Goal: Information Seeking & Learning: Learn about a topic

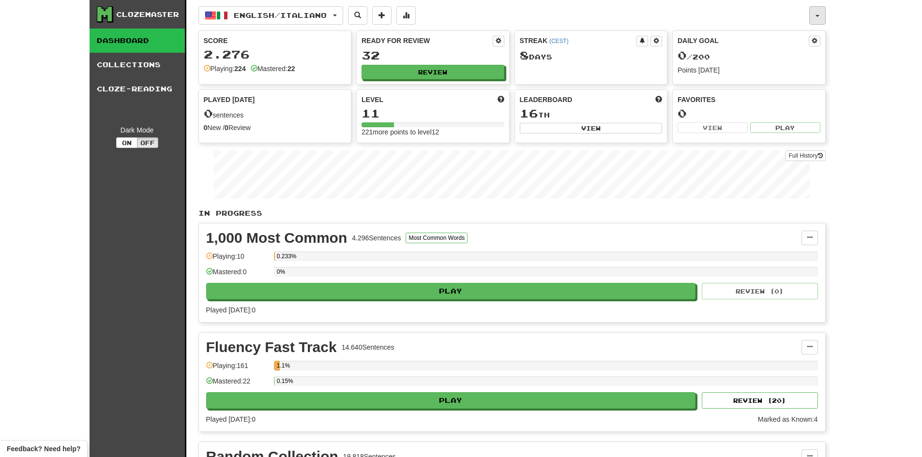
click at [817, 18] on button "button" at bounding box center [817, 15] width 16 height 18
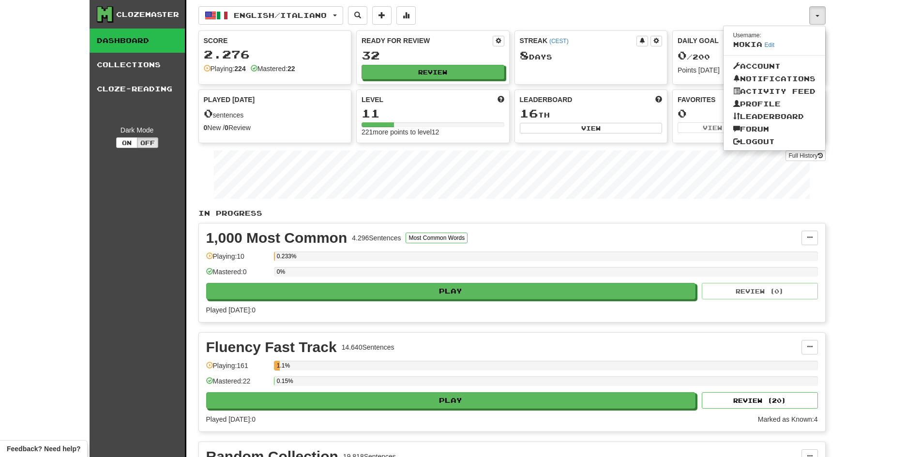
click at [867, 124] on div "Clozemaster Dashboard Collections Cloze-Reading Dark Mode On Off Dashboard Coll…" at bounding box center [461, 341] width 922 height 683
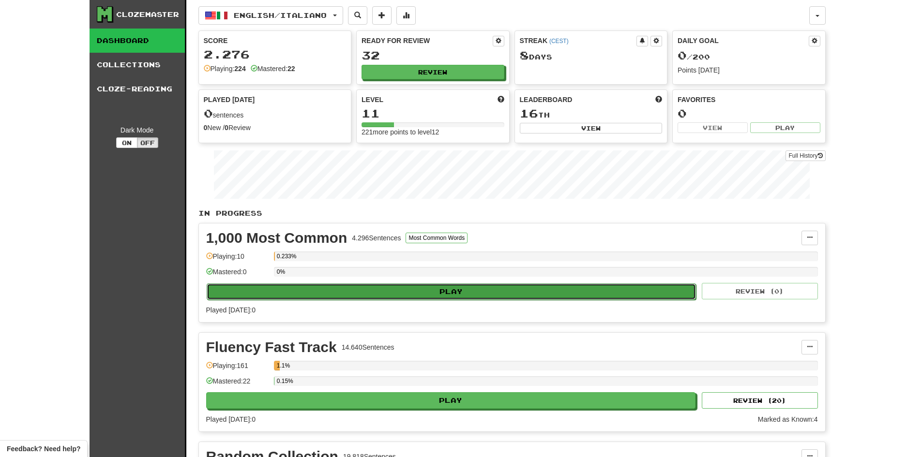
click at [421, 291] on button "Play" at bounding box center [452, 292] width 490 height 16
select select "**"
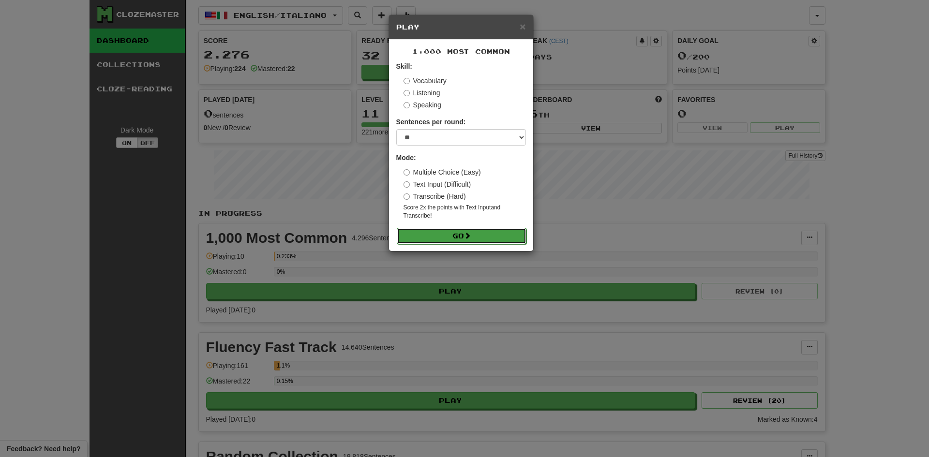
click at [444, 240] on button "Go" at bounding box center [462, 236] width 130 height 16
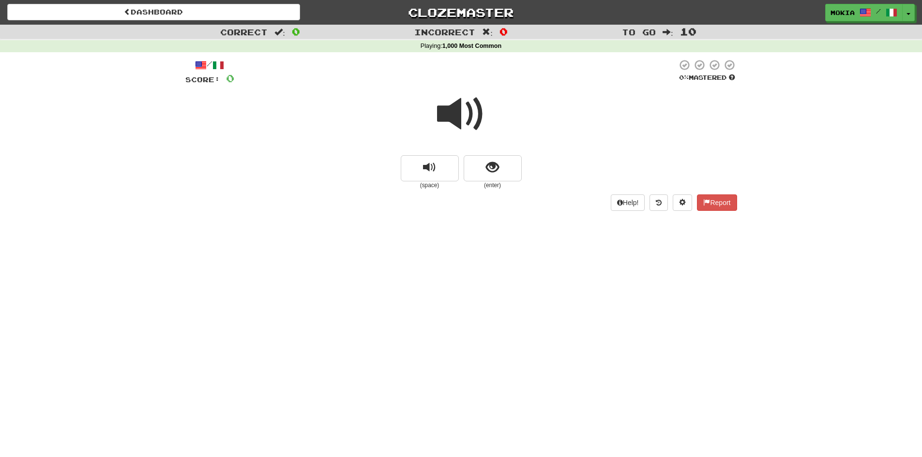
click at [451, 115] on span at bounding box center [461, 114] width 48 height 48
click at [490, 169] on span "show sentence" at bounding box center [492, 167] width 13 height 13
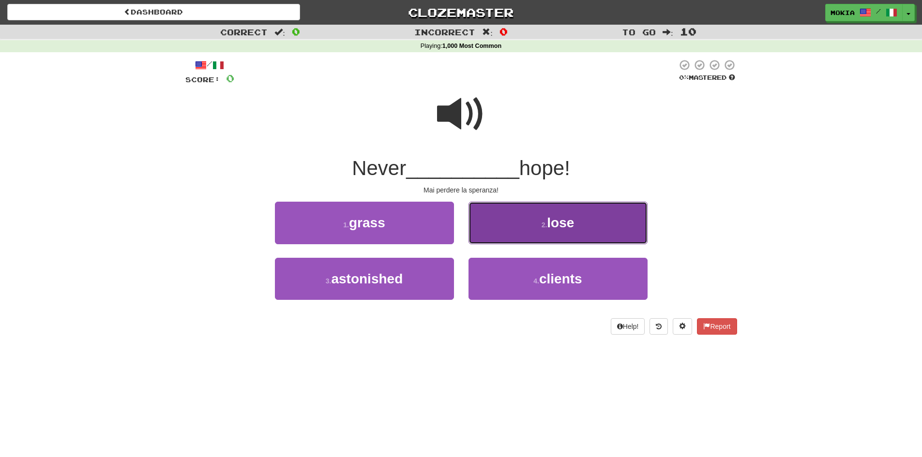
click at [556, 227] on span "lose" at bounding box center [560, 222] width 27 height 15
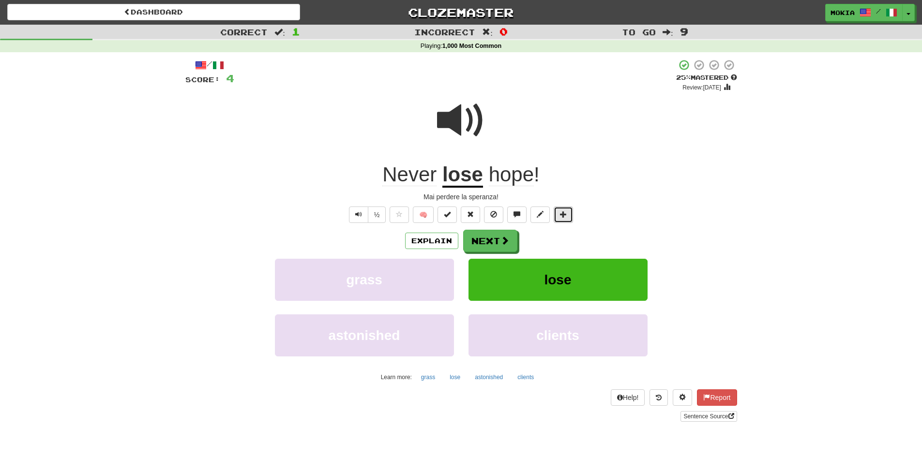
click at [563, 216] on span at bounding box center [563, 214] width 7 height 7
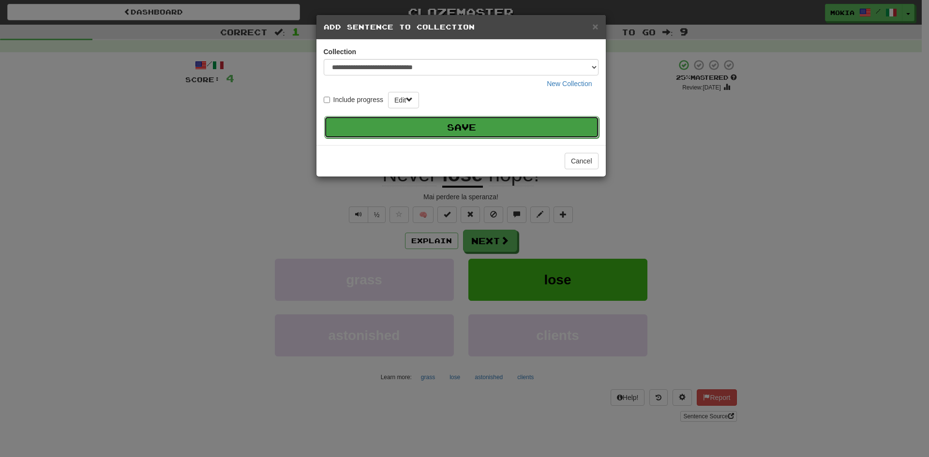
click at [440, 126] on button "Save" at bounding box center [461, 127] width 275 height 22
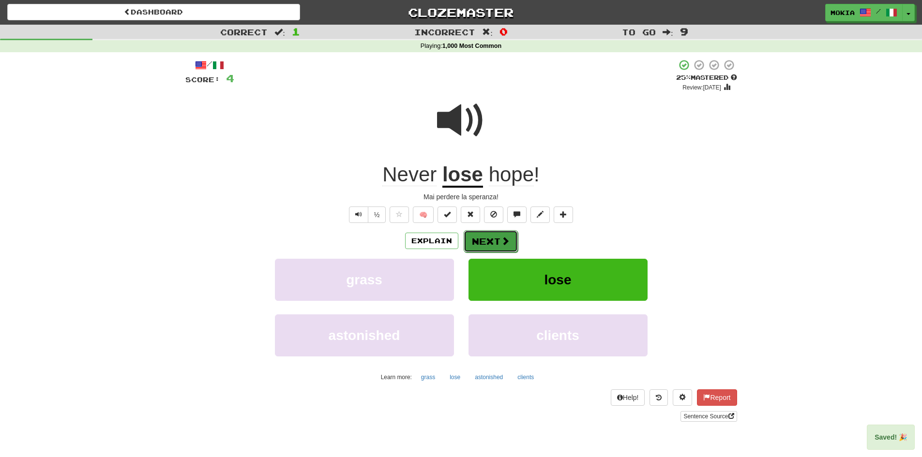
click at [496, 249] on button "Next" at bounding box center [491, 241] width 54 height 22
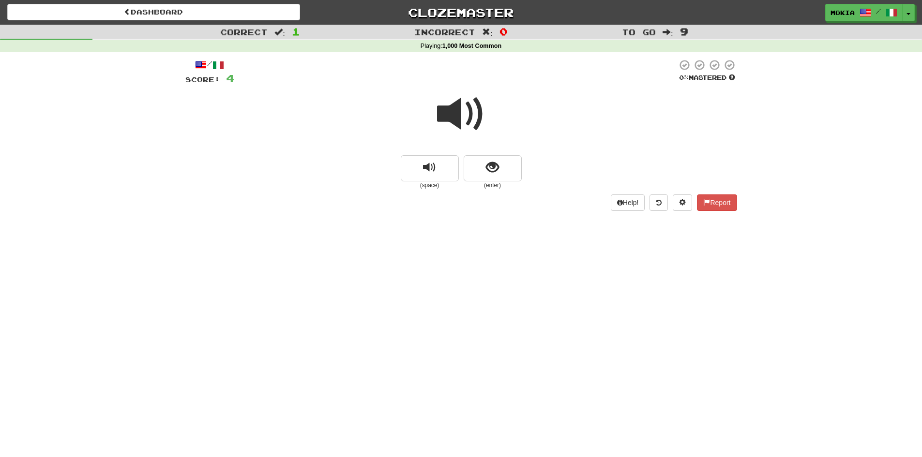
click at [452, 112] on span at bounding box center [461, 114] width 48 height 48
click at [494, 172] on span "show sentence" at bounding box center [492, 167] width 13 height 13
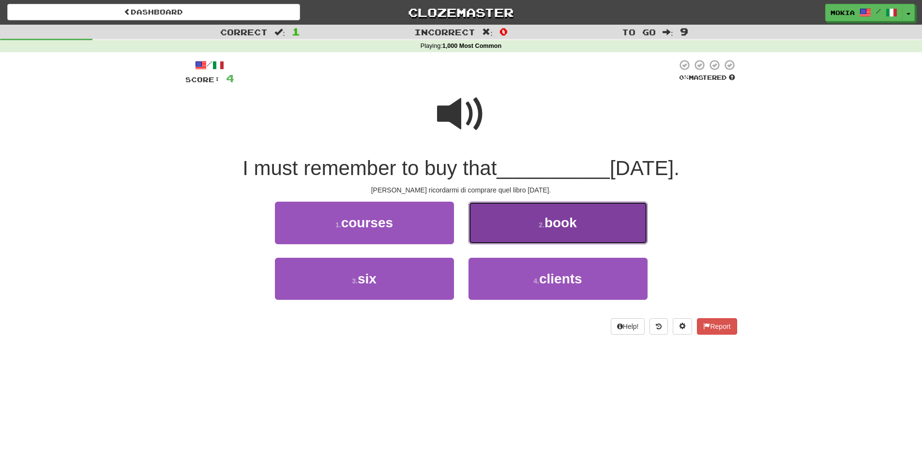
click at [560, 233] on button "2 . book" at bounding box center [557, 223] width 179 height 42
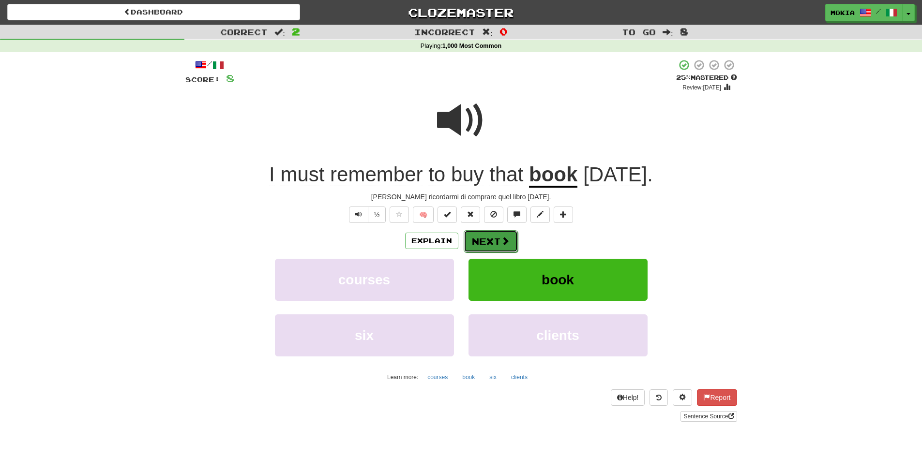
click at [493, 245] on button "Next" at bounding box center [491, 241] width 54 height 22
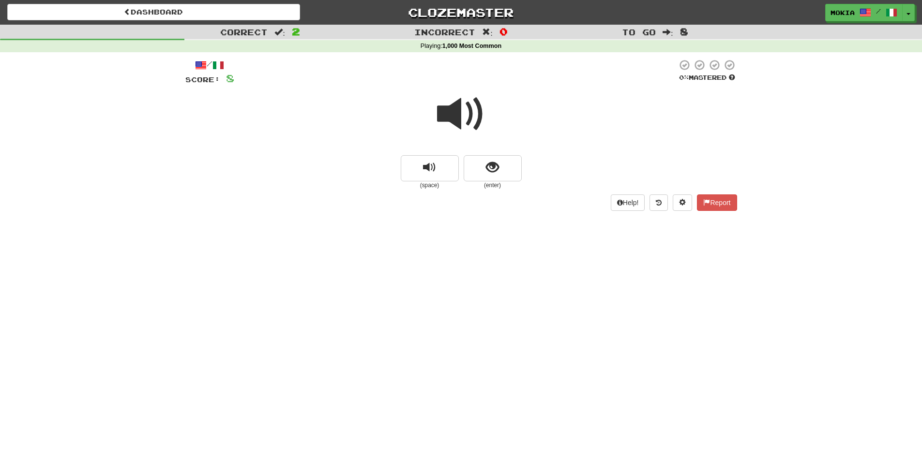
click at [453, 114] on span at bounding box center [461, 114] width 48 height 48
click at [496, 167] on span "show sentence" at bounding box center [492, 167] width 13 height 13
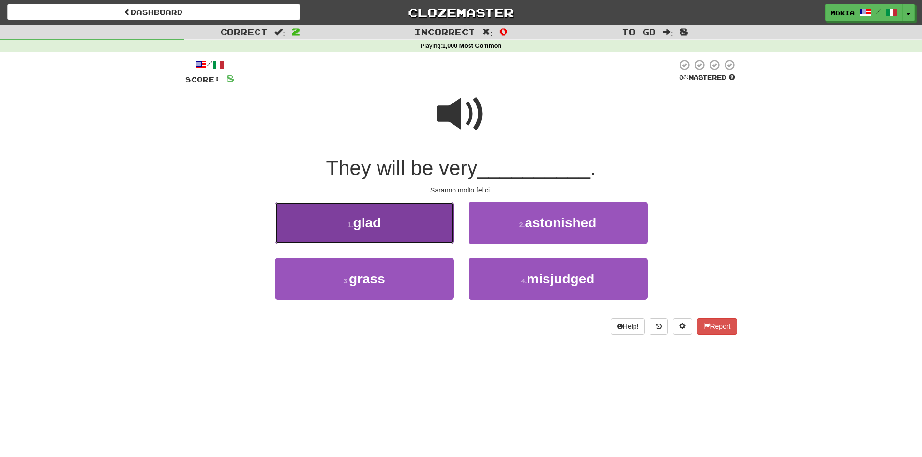
click at [394, 235] on button "1 . glad" at bounding box center [364, 223] width 179 height 42
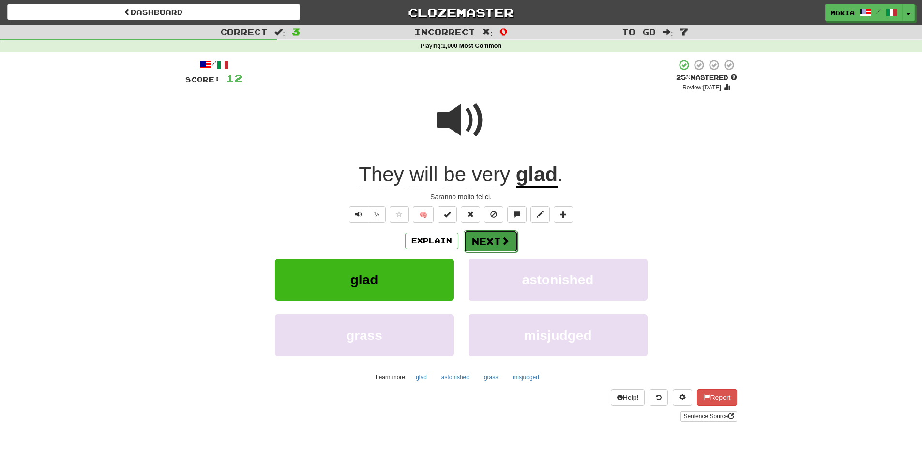
click at [501, 245] on span at bounding box center [505, 241] width 9 height 9
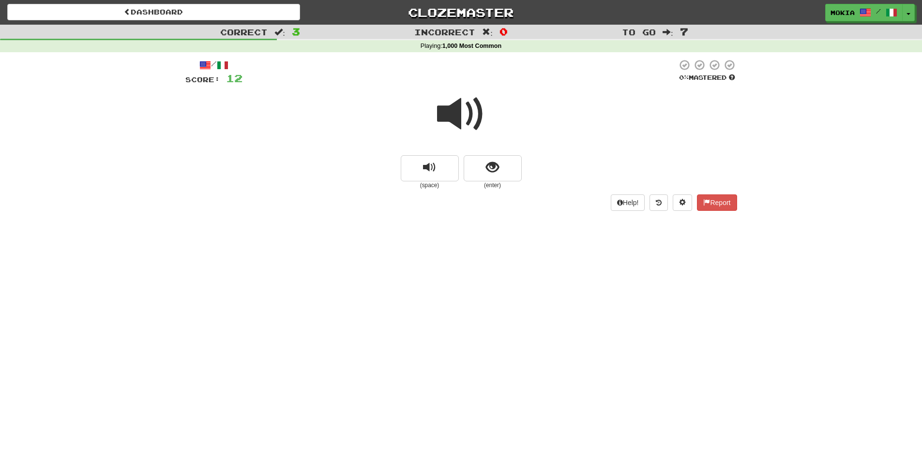
click at [455, 115] on span at bounding box center [461, 114] width 48 height 48
click at [489, 169] on span "show sentence" at bounding box center [492, 167] width 13 height 13
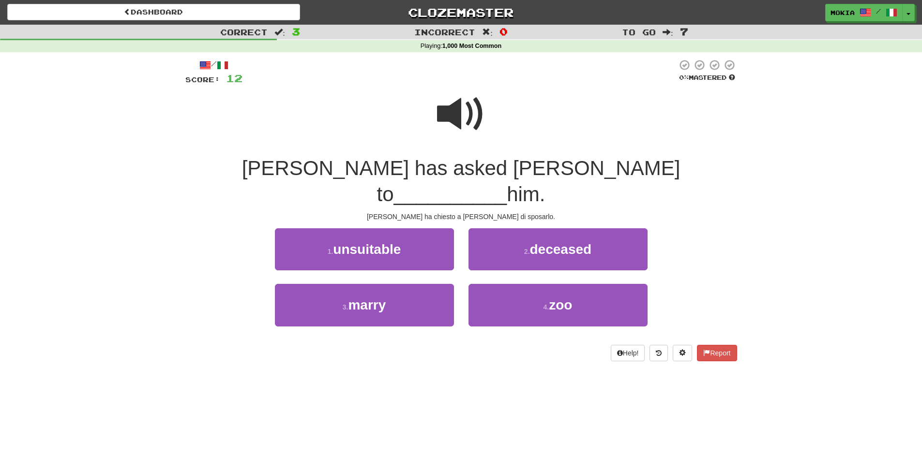
click at [460, 118] on span at bounding box center [461, 114] width 48 height 48
click at [458, 112] on span at bounding box center [461, 114] width 48 height 48
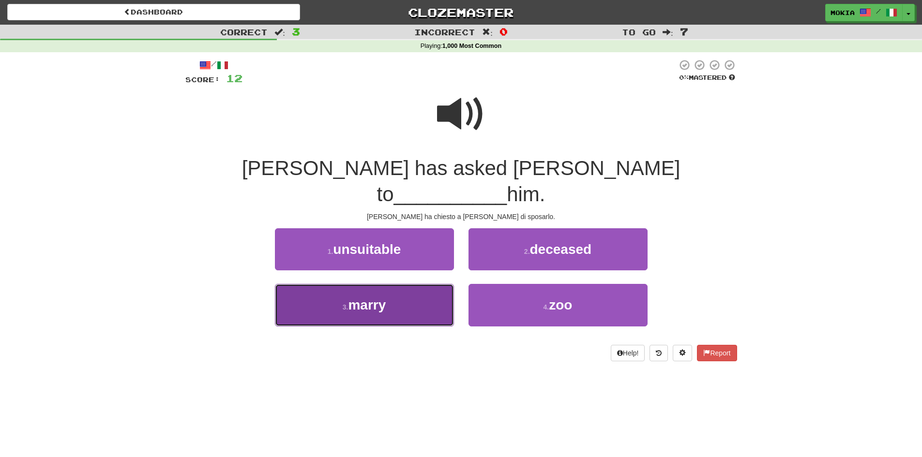
click at [376, 298] on span "marry" at bounding box center [367, 305] width 38 height 15
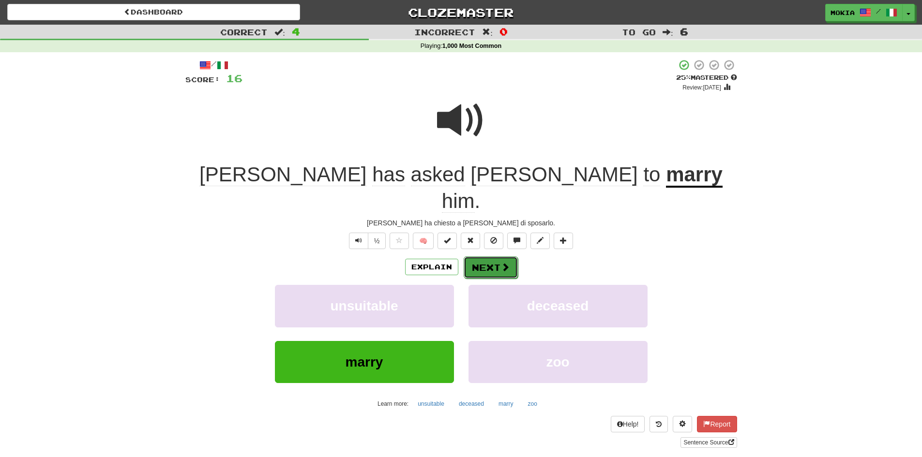
click at [485, 256] on button "Next" at bounding box center [491, 267] width 54 height 22
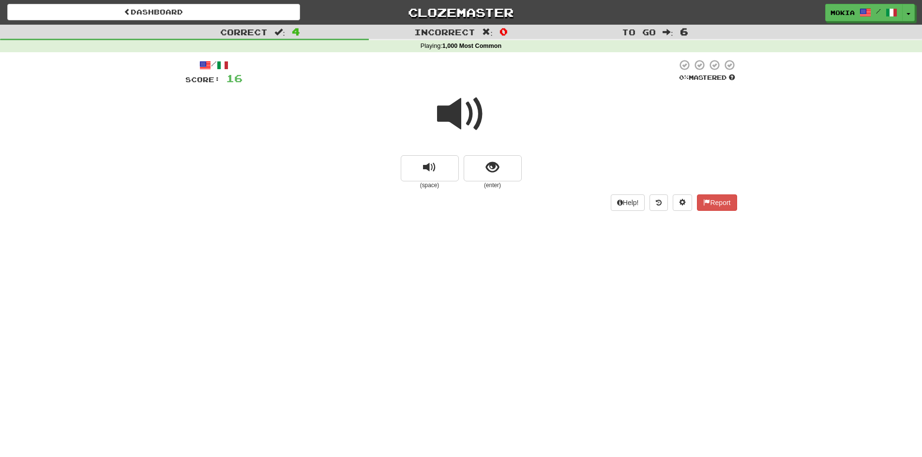
click at [449, 116] on span at bounding box center [461, 114] width 48 height 48
click at [503, 169] on button "show sentence" at bounding box center [493, 168] width 58 height 26
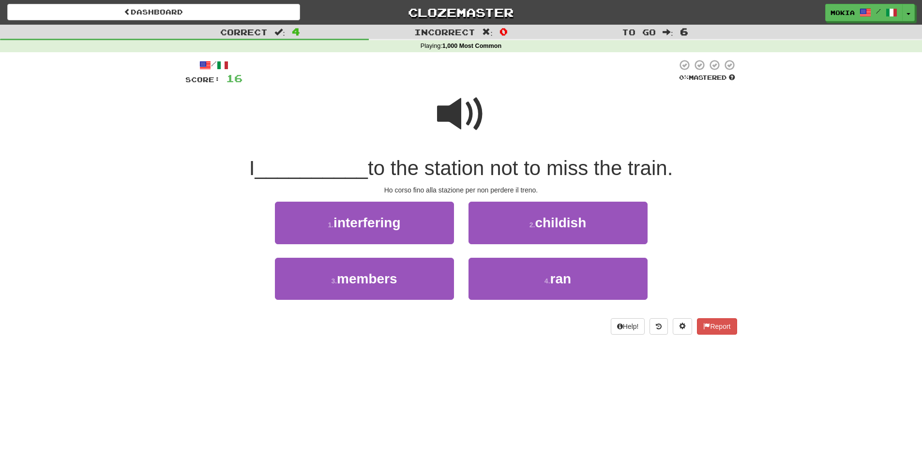
click at [459, 116] on span at bounding box center [461, 114] width 48 height 48
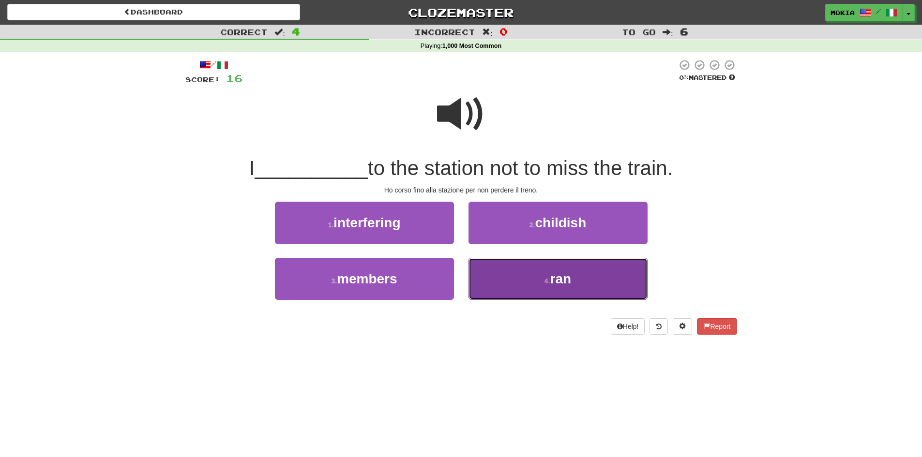
click at [557, 286] on span "ran" at bounding box center [560, 278] width 21 height 15
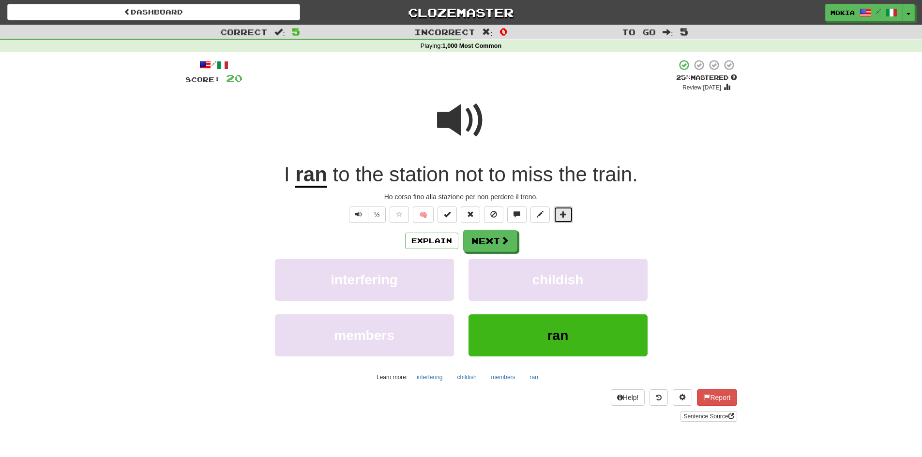
click at [563, 219] on button at bounding box center [563, 215] width 19 height 16
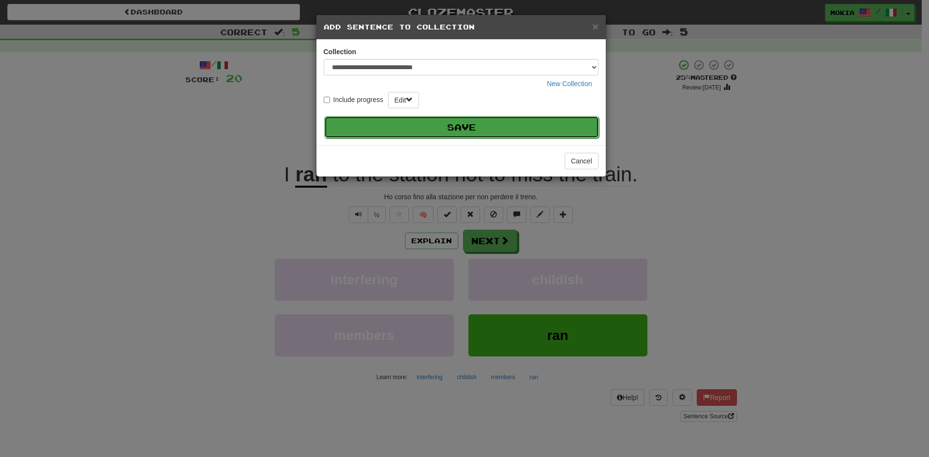
click at [481, 130] on button "Save" at bounding box center [461, 127] width 275 height 22
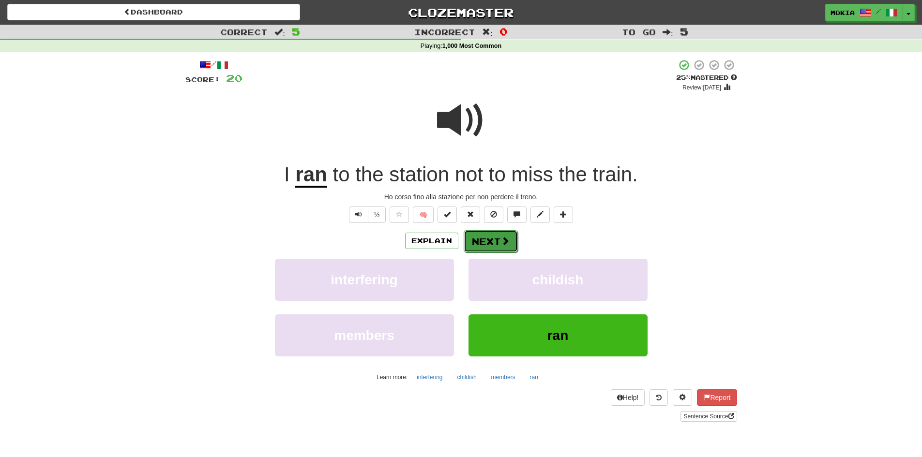
click at [496, 246] on button "Next" at bounding box center [491, 241] width 54 height 22
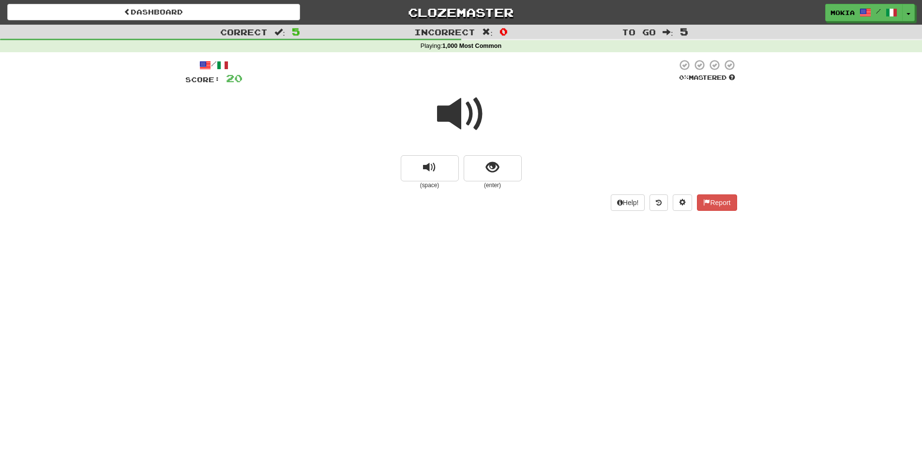
click at [461, 125] on span at bounding box center [461, 114] width 48 height 48
click at [486, 169] on span "show sentence" at bounding box center [492, 167] width 13 height 13
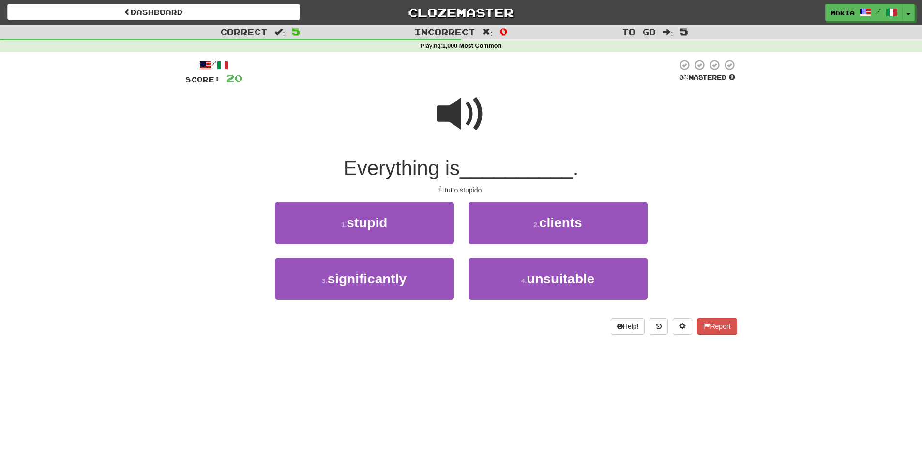
click at [455, 113] on span at bounding box center [461, 114] width 48 height 48
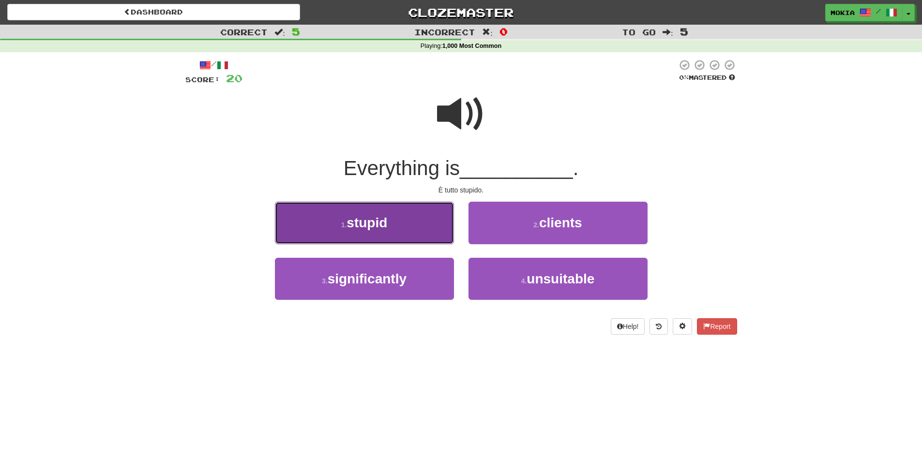
click at [382, 229] on span "stupid" at bounding box center [366, 222] width 41 height 15
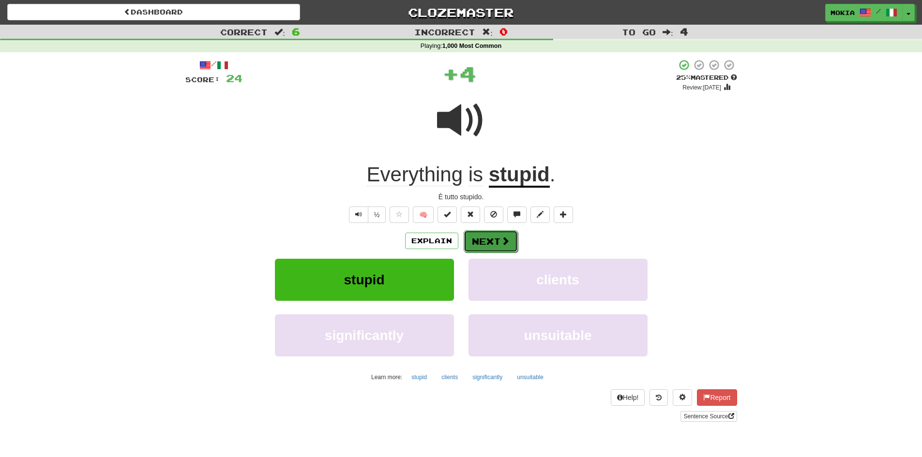
click at [482, 246] on button "Next" at bounding box center [491, 241] width 54 height 22
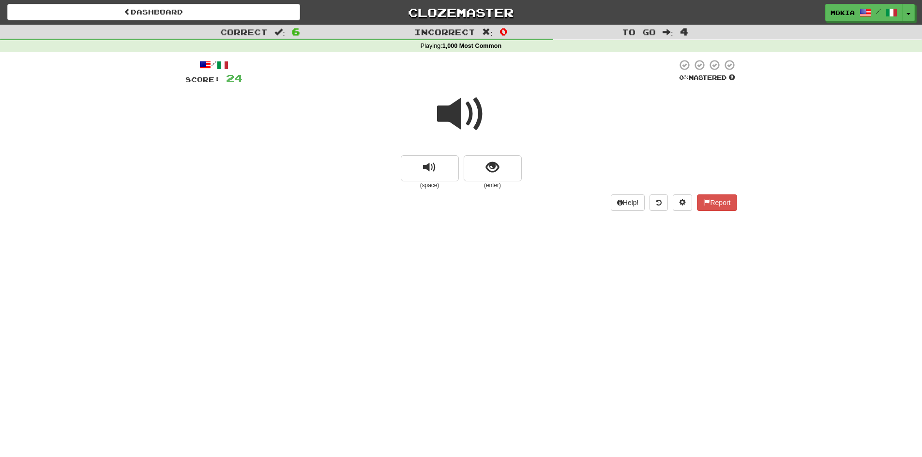
click at [450, 116] on span at bounding box center [461, 114] width 48 height 48
click at [506, 174] on button "show sentence" at bounding box center [493, 168] width 58 height 26
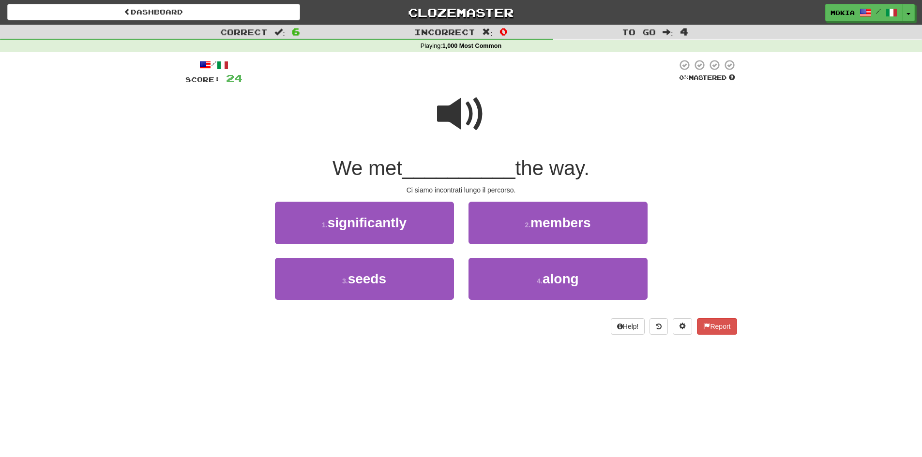
click at [453, 113] on span at bounding box center [461, 114] width 48 height 48
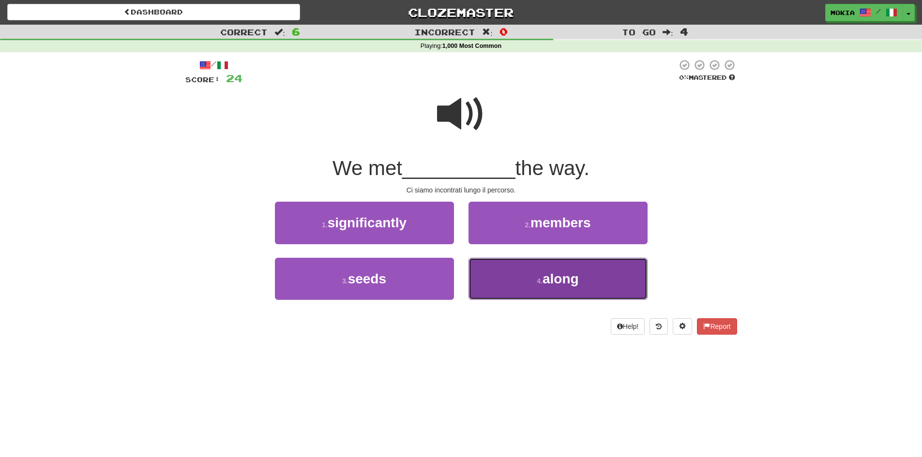
click at [562, 285] on span "along" at bounding box center [560, 278] width 36 height 15
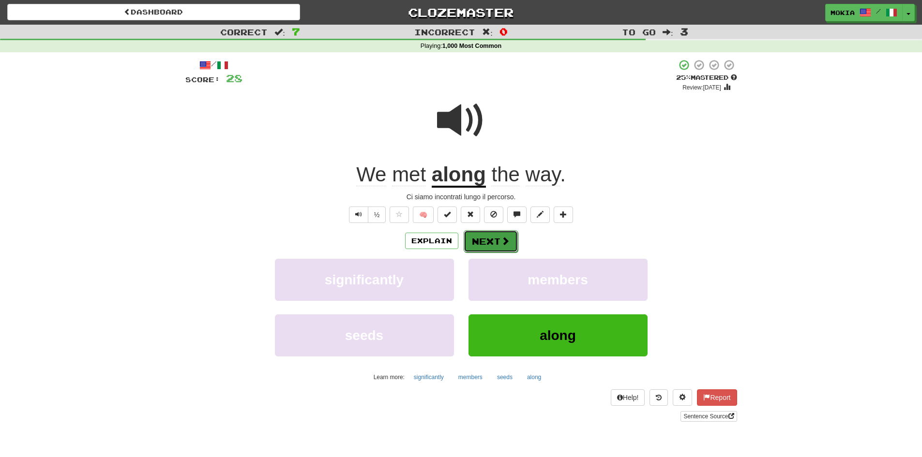
click at [488, 245] on button "Next" at bounding box center [491, 241] width 54 height 22
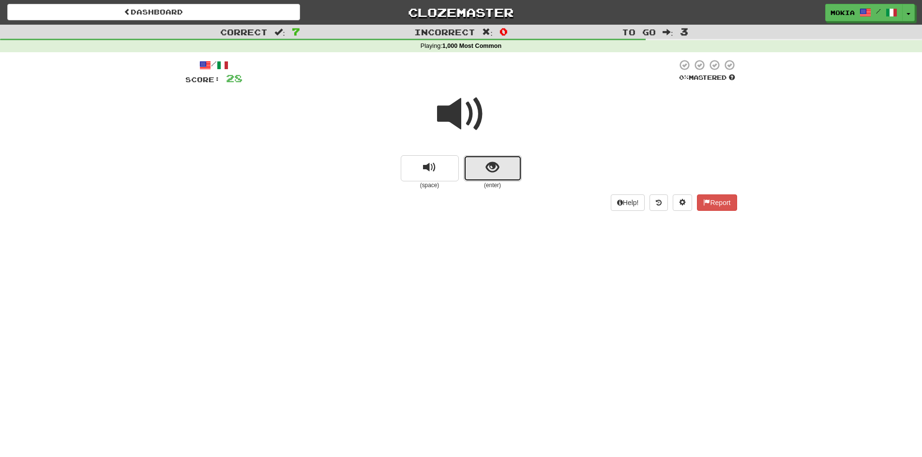
click at [496, 175] on button "show sentence" at bounding box center [493, 168] width 58 height 26
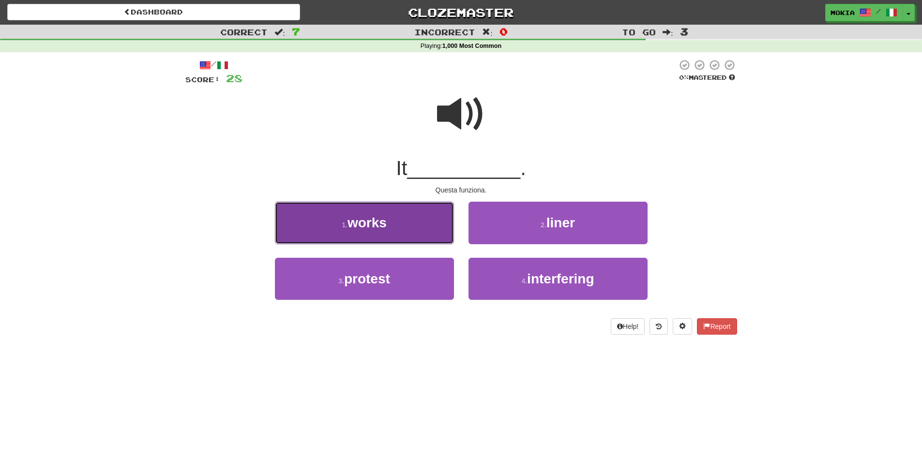
click at [394, 233] on button "1 . works" at bounding box center [364, 223] width 179 height 42
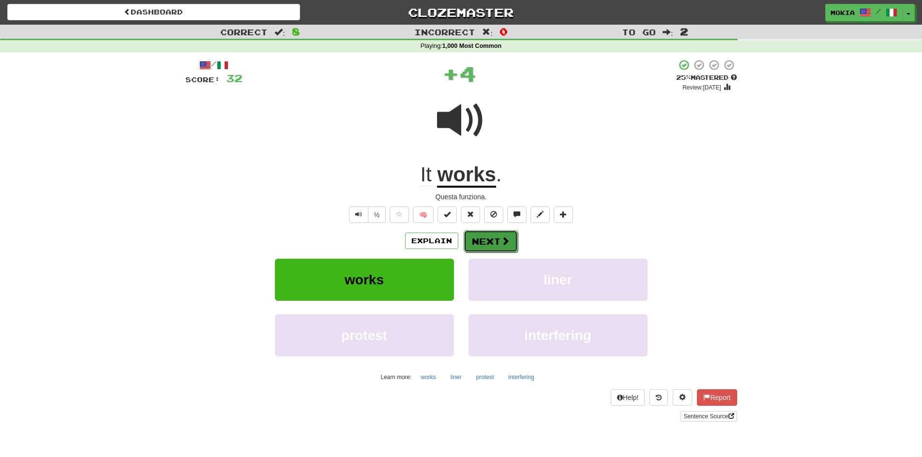
click at [498, 240] on button "Next" at bounding box center [491, 241] width 54 height 22
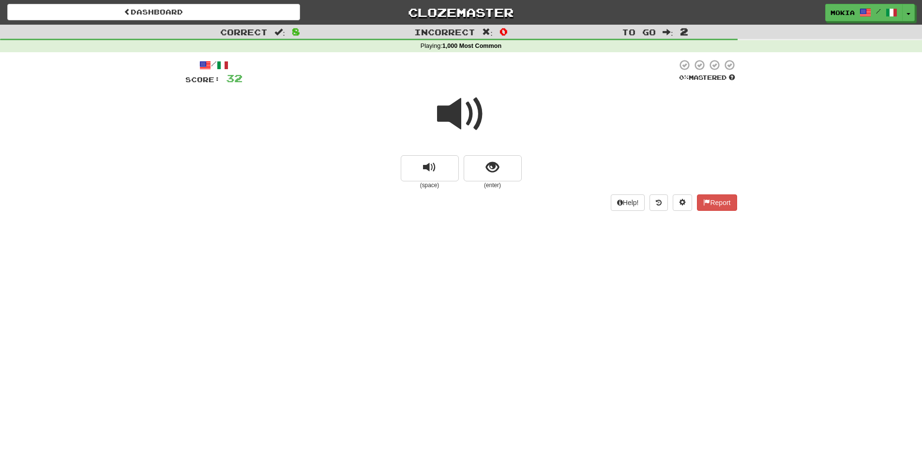
click at [456, 124] on span at bounding box center [461, 114] width 48 height 48
click at [458, 119] on span at bounding box center [461, 114] width 48 height 48
click at [500, 176] on button "show sentence" at bounding box center [493, 168] width 58 height 26
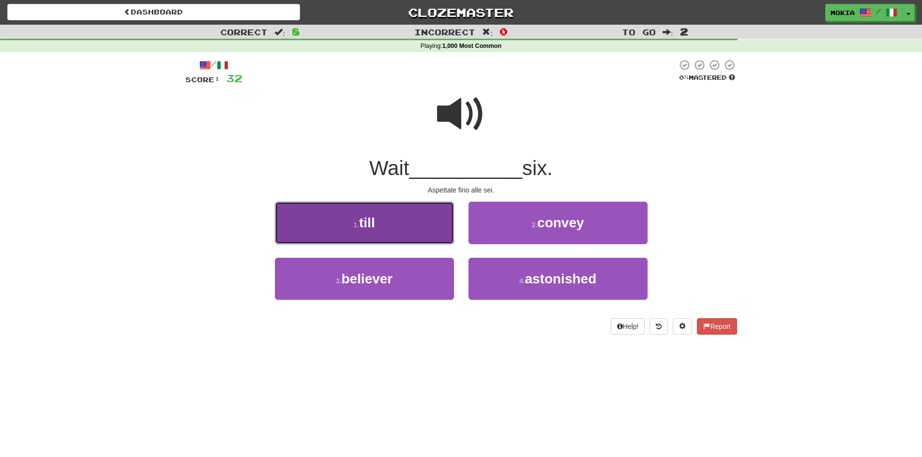
click at [406, 222] on button "1 . till" at bounding box center [364, 223] width 179 height 42
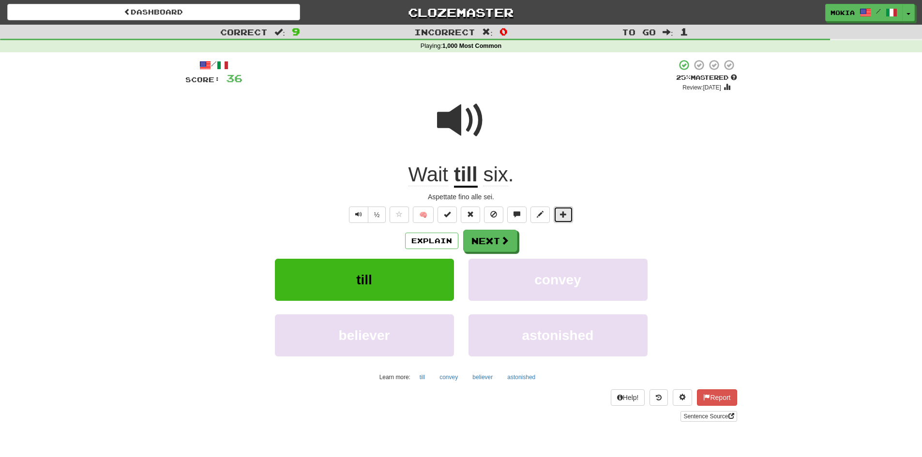
click at [568, 215] on button at bounding box center [563, 215] width 19 height 16
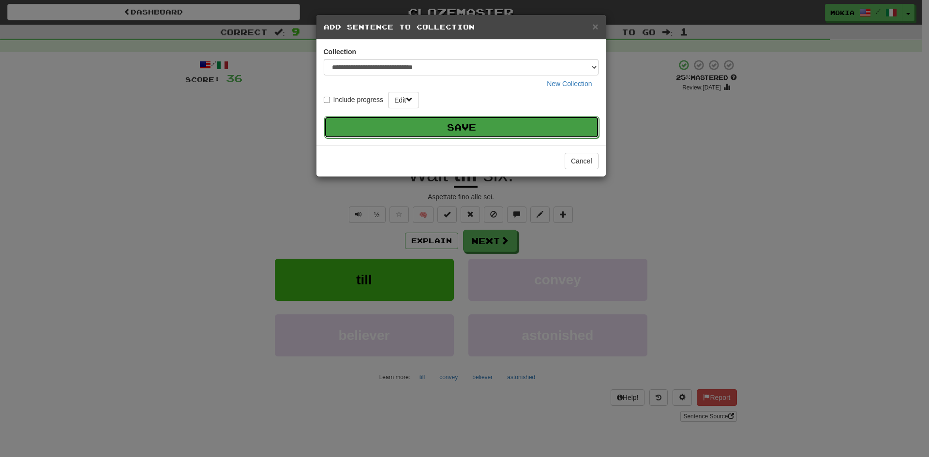
click at [535, 135] on button "Save" at bounding box center [461, 127] width 275 height 22
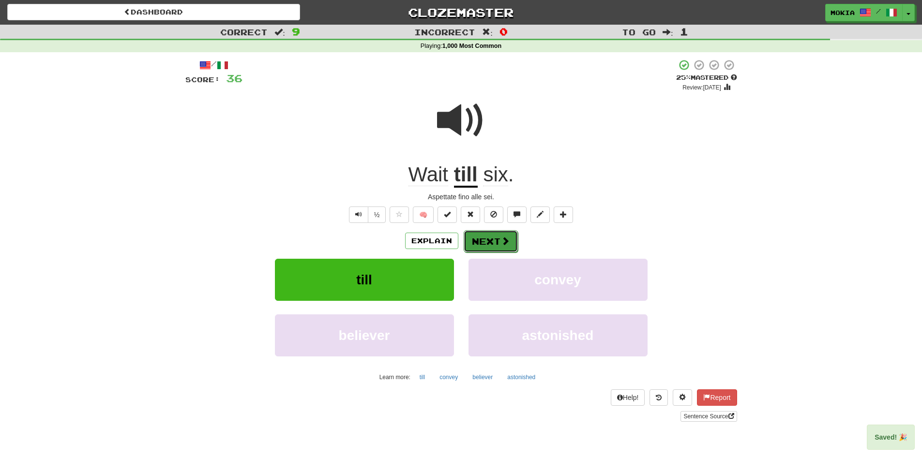
click at [505, 248] on button "Next" at bounding box center [491, 241] width 54 height 22
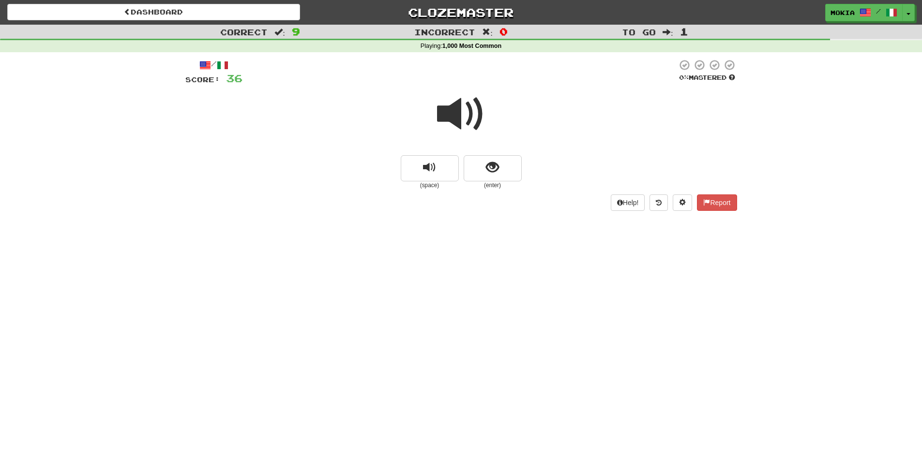
click at [459, 117] on span at bounding box center [461, 114] width 48 height 48
click at [496, 169] on span "show sentence" at bounding box center [492, 167] width 13 height 13
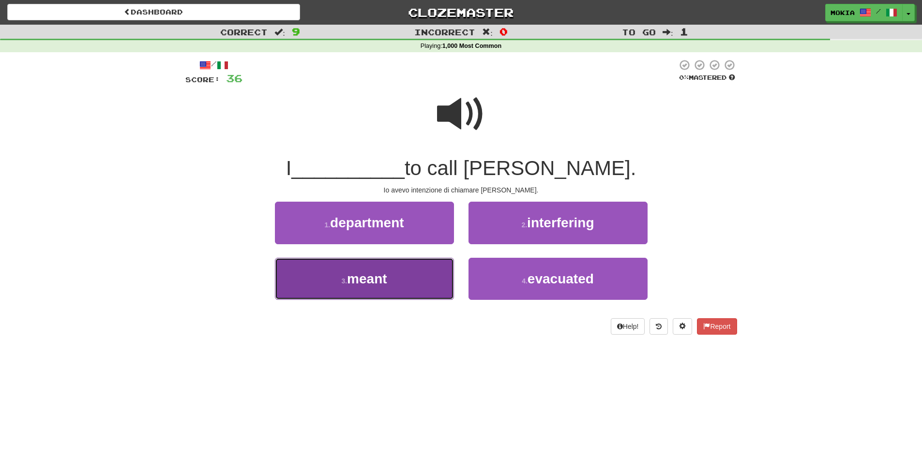
click at [404, 280] on button "3 . meant" at bounding box center [364, 279] width 179 height 42
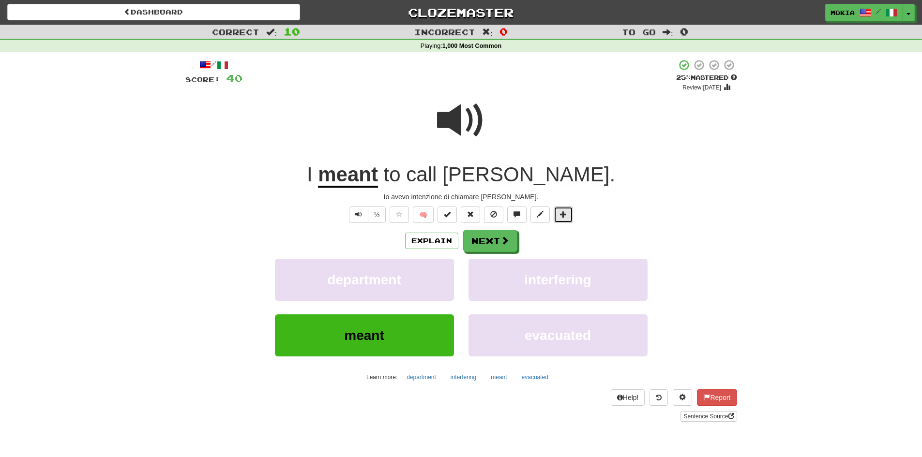
click at [565, 214] on span at bounding box center [563, 214] width 7 height 7
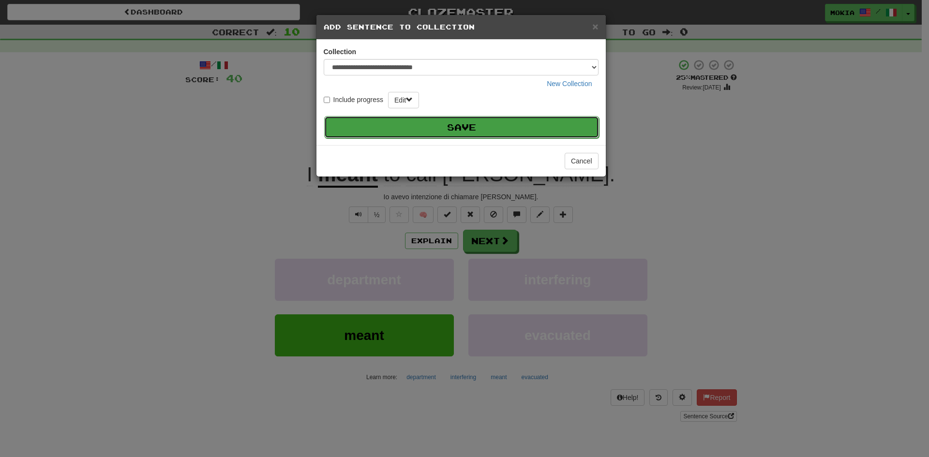
click at [491, 126] on button "Save" at bounding box center [461, 127] width 275 height 22
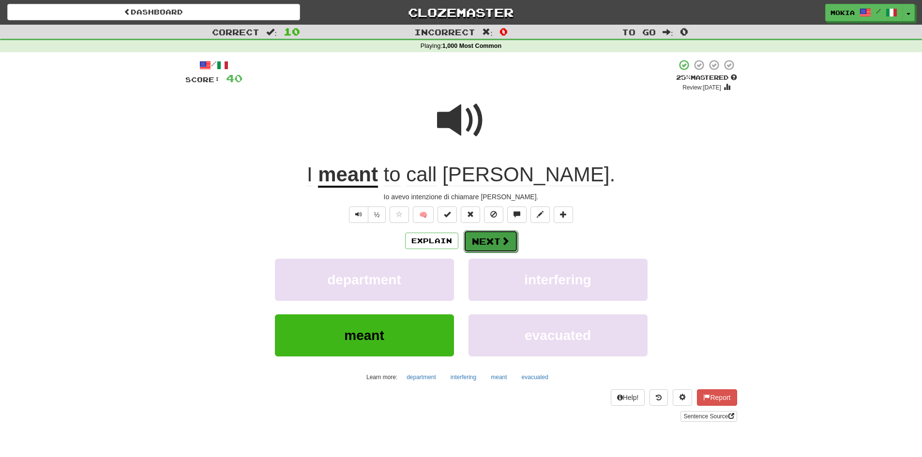
click at [501, 243] on span at bounding box center [505, 241] width 9 height 9
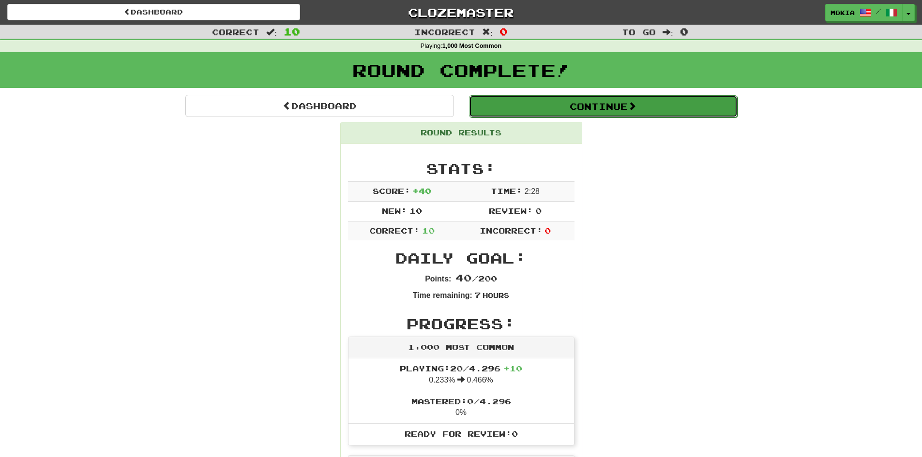
click at [612, 107] on button "Continue" at bounding box center [603, 106] width 269 height 22
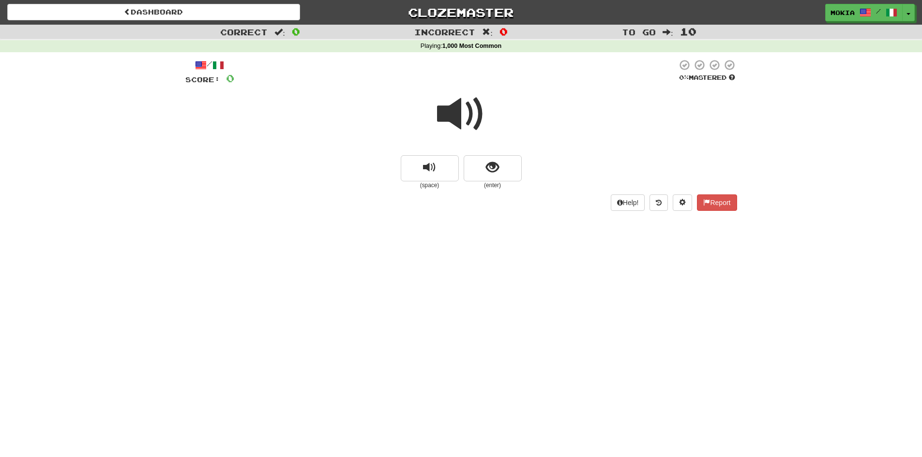
click at [450, 119] on span at bounding box center [461, 114] width 48 height 48
click at [504, 176] on button "show sentence" at bounding box center [493, 168] width 58 height 26
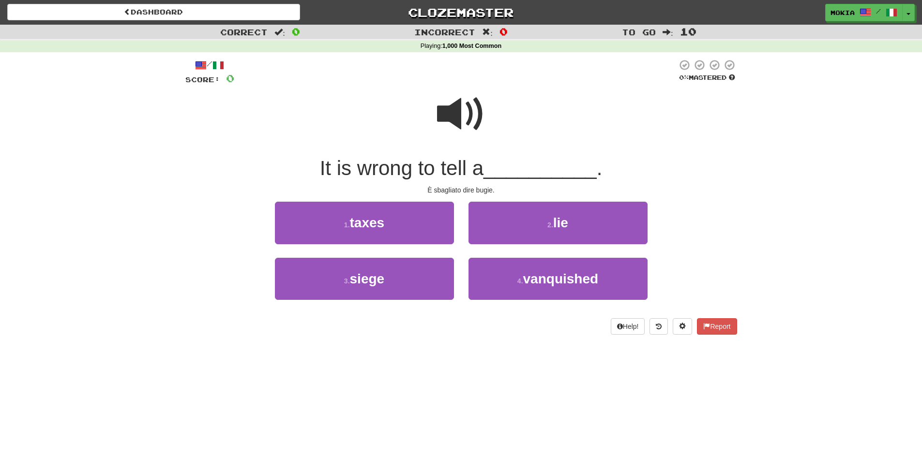
click at [439, 120] on span at bounding box center [461, 114] width 48 height 48
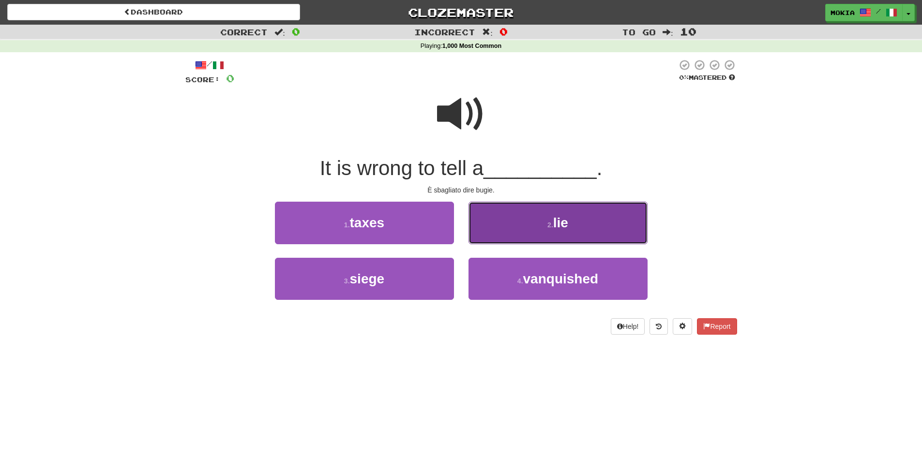
click at [573, 232] on button "2 . lie" at bounding box center [557, 223] width 179 height 42
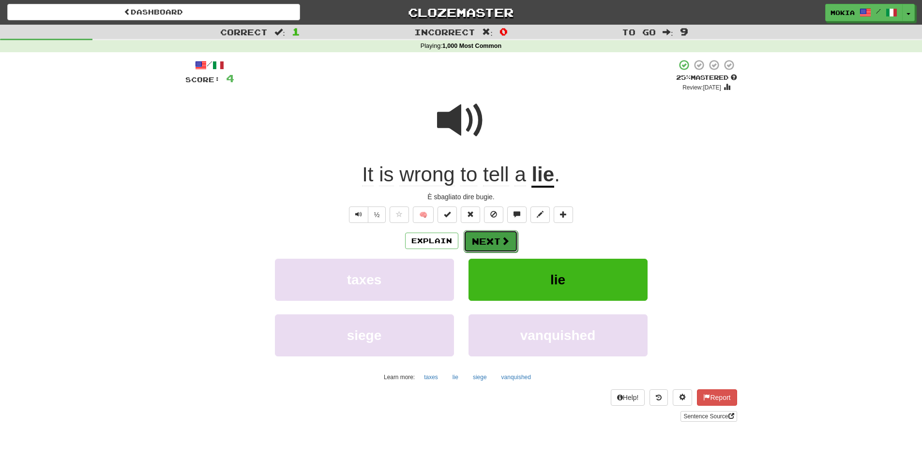
click at [499, 242] on button "Next" at bounding box center [491, 241] width 54 height 22
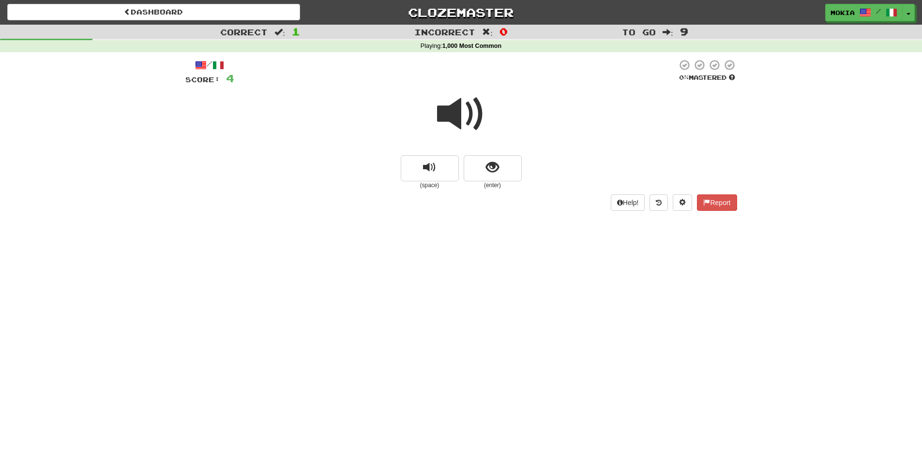
click at [462, 121] on span at bounding box center [461, 114] width 48 height 48
click at [456, 115] on span at bounding box center [461, 114] width 48 height 48
click at [487, 171] on span "show sentence" at bounding box center [492, 167] width 13 height 13
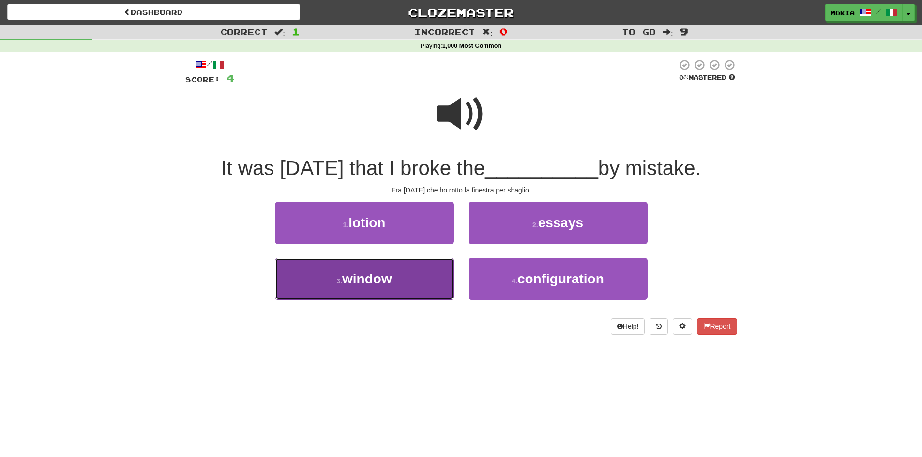
click at [378, 287] on button "3 . window" at bounding box center [364, 279] width 179 height 42
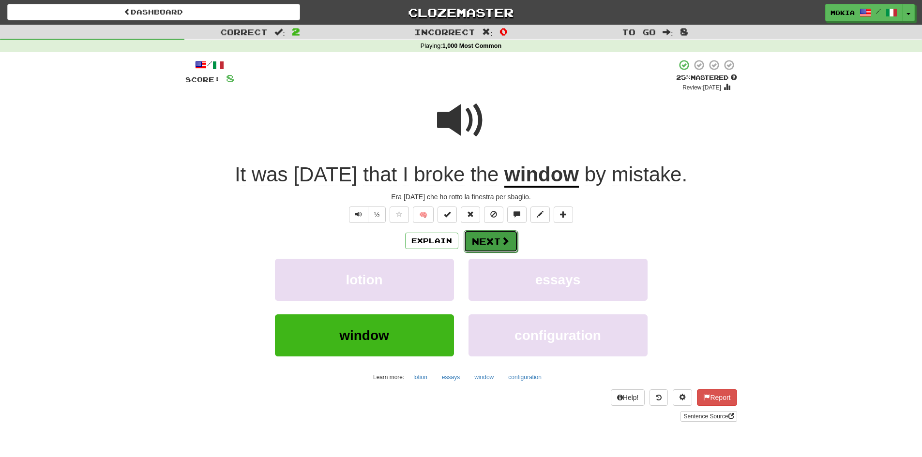
click at [486, 241] on button "Next" at bounding box center [491, 241] width 54 height 22
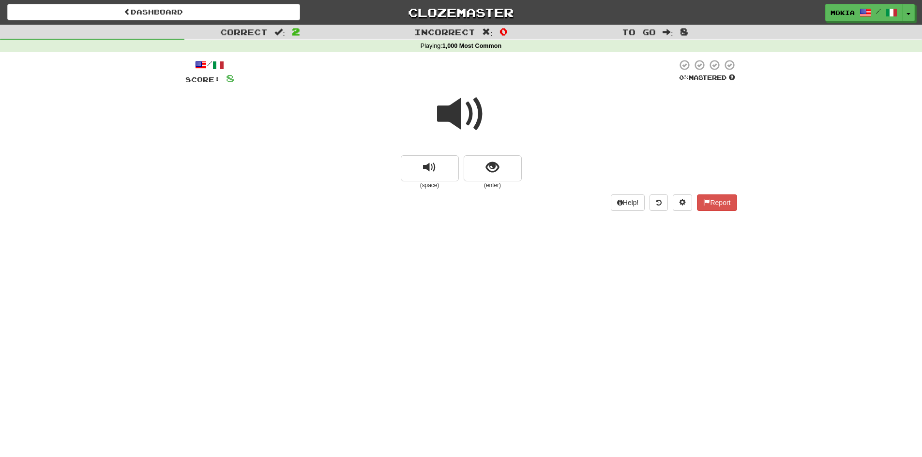
click at [453, 120] on span at bounding box center [461, 114] width 48 height 48
click at [501, 175] on button "show sentence" at bounding box center [493, 168] width 58 height 26
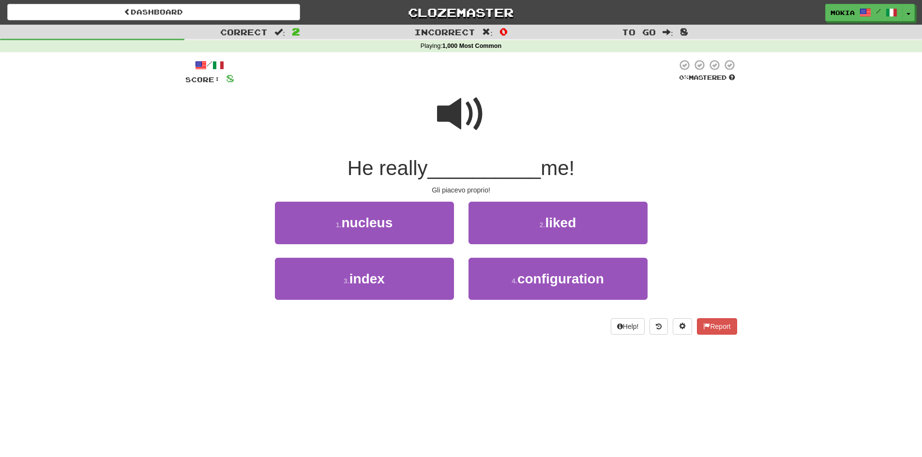
click at [445, 111] on span at bounding box center [461, 114] width 48 height 48
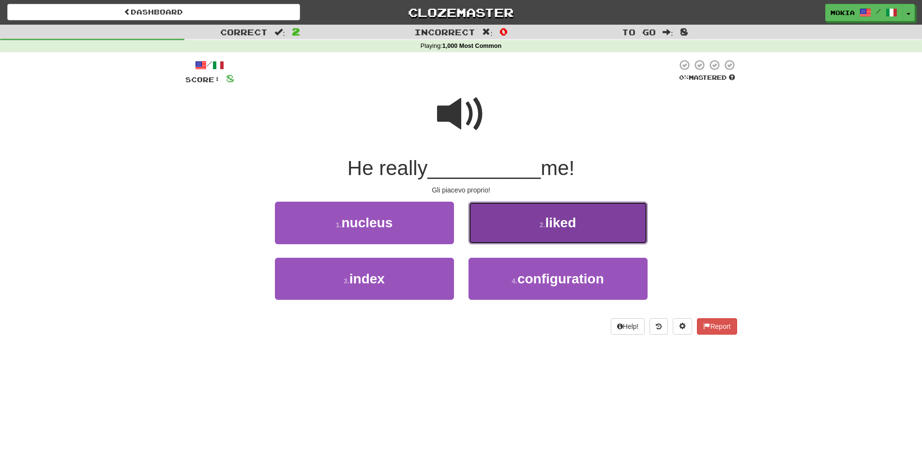
click at [544, 219] on button "2 . liked" at bounding box center [557, 223] width 179 height 42
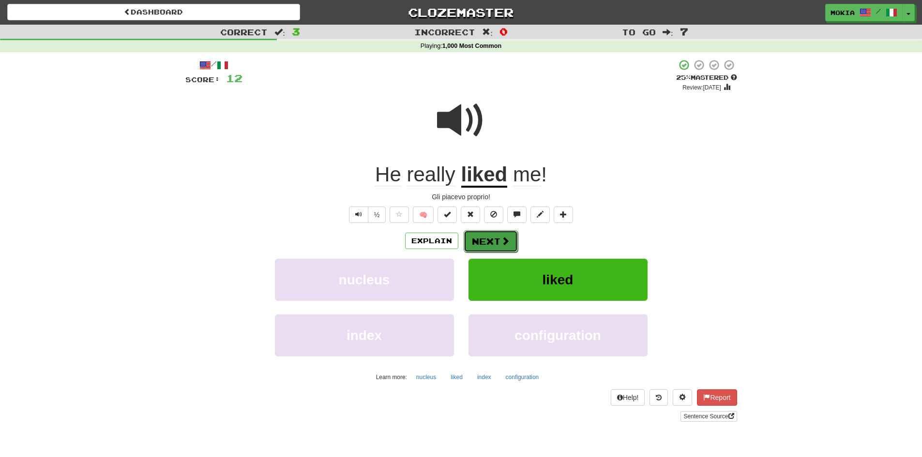
click at [490, 246] on button "Next" at bounding box center [491, 241] width 54 height 22
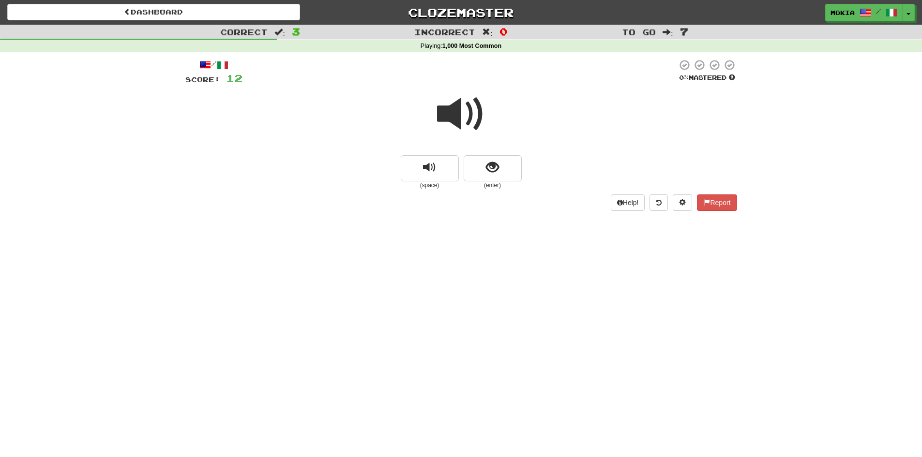
click at [457, 118] on span at bounding box center [461, 114] width 48 height 48
click at [450, 109] on span at bounding box center [461, 114] width 48 height 48
click at [496, 174] on span "show sentence" at bounding box center [492, 167] width 13 height 13
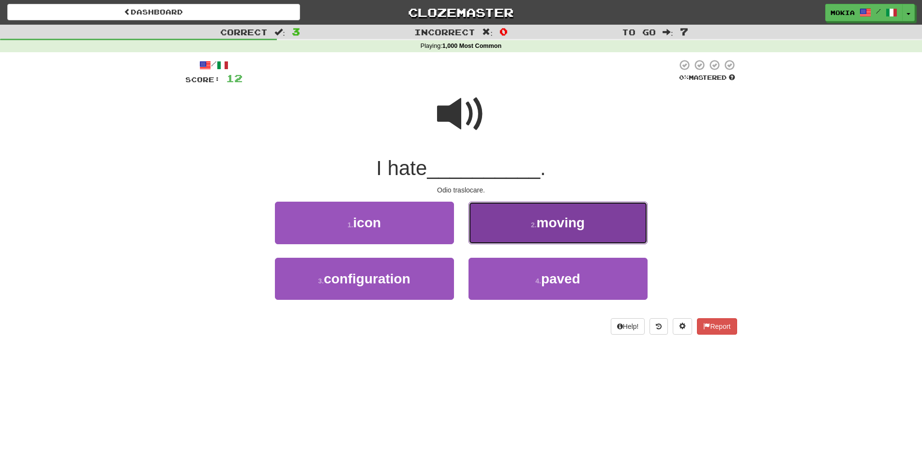
click at [567, 228] on span "moving" at bounding box center [561, 222] width 48 height 15
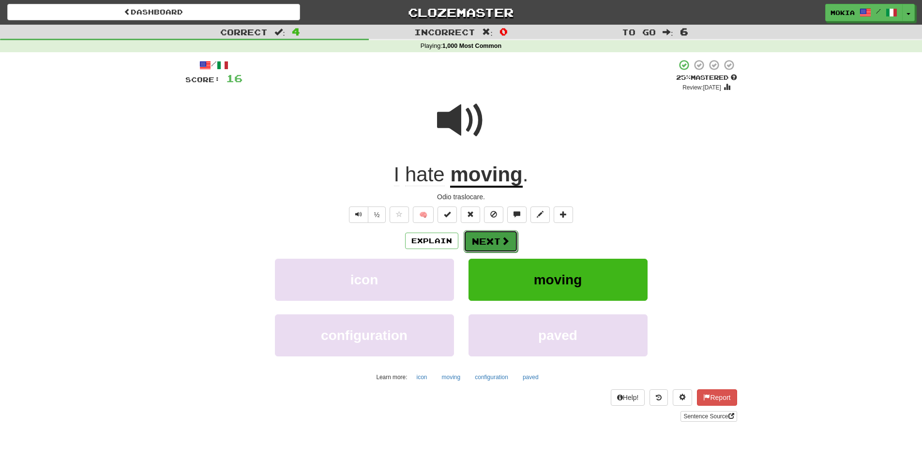
click at [493, 242] on button "Next" at bounding box center [491, 241] width 54 height 22
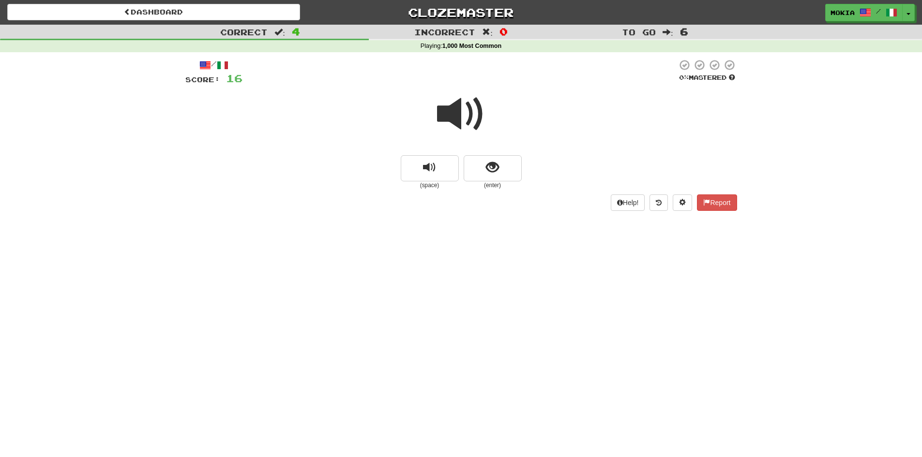
click at [451, 112] on span at bounding box center [461, 114] width 48 height 48
click at [501, 168] on button "show sentence" at bounding box center [493, 168] width 58 height 26
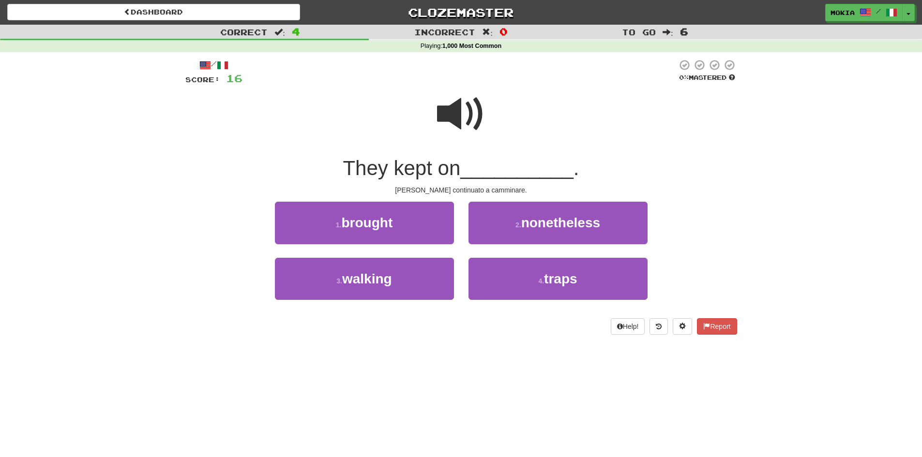
click at [460, 118] on span at bounding box center [461, 114] width 48 height 48
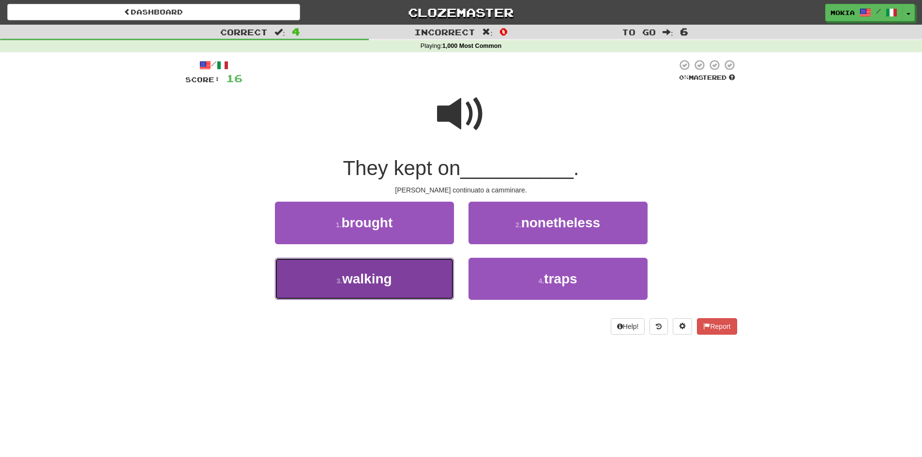
click at [401, 295] on button "3 . walking" at bounding box center [364, 279] width 179 height 42
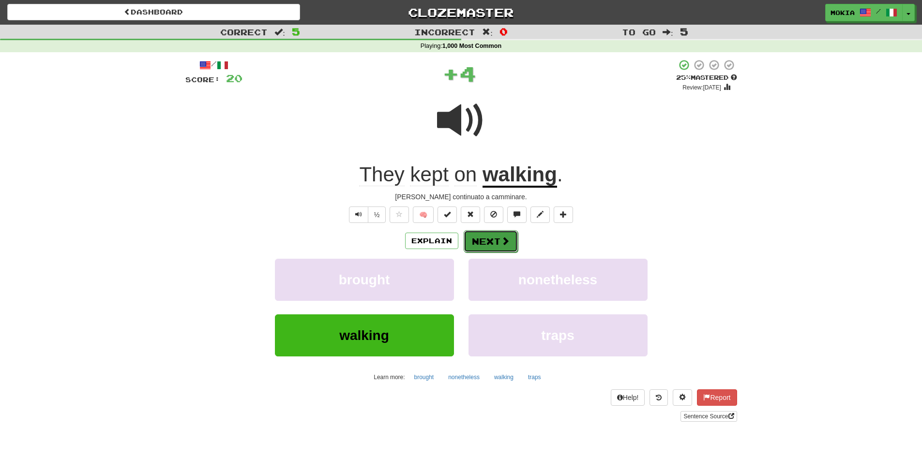
click at [497, 241] on button "Next" at bounding box center [491, 241] width 54 height 22
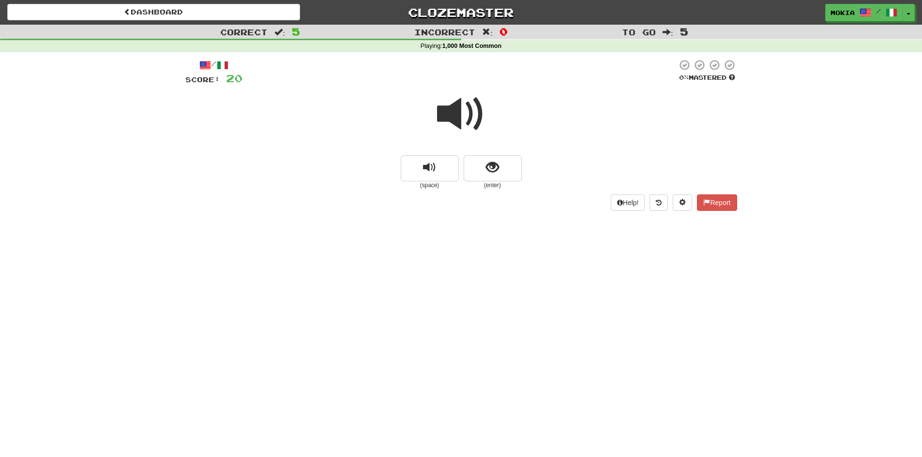
click at [451, 117] on span at bounding box center [461, 114] width 48 height 48
click at [504, 172] on button "show sentence" at bounding box center [493, 168] width 58 height 26
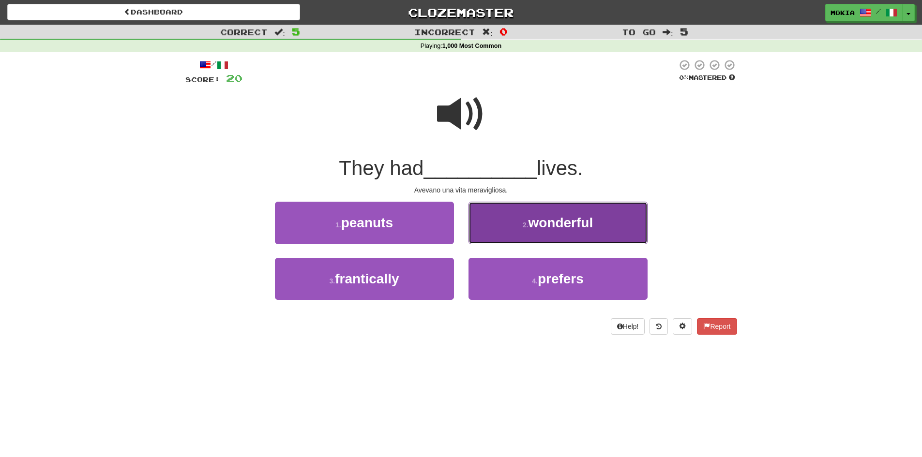
click at [542, 224] on span "wonderful" at bounding box center [560, 222] width 65 height 15
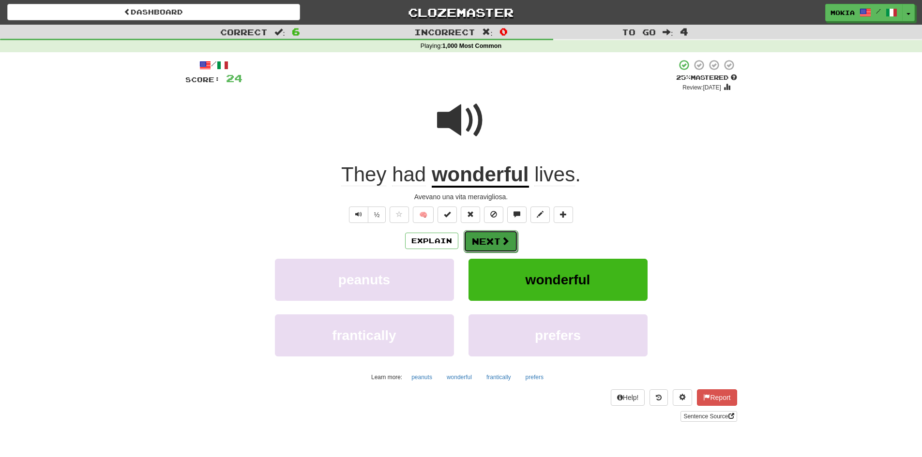
click at [492, 241] on button "Next" at bounding box center [491, 241] width 54 height 22
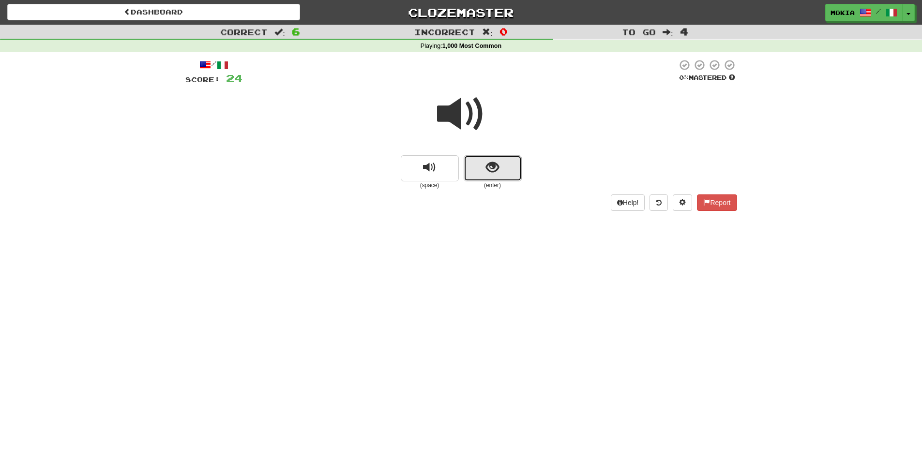
click at [495, 168] on span "show sentence" at bounding box center [492, 167] width 13 height 13
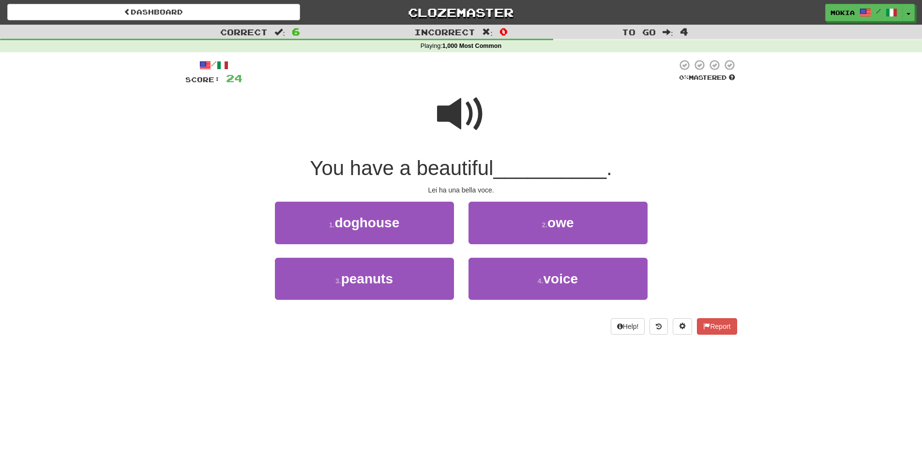
click at [448, 118] on span at bounding box center [461, 114] width 48 height 48
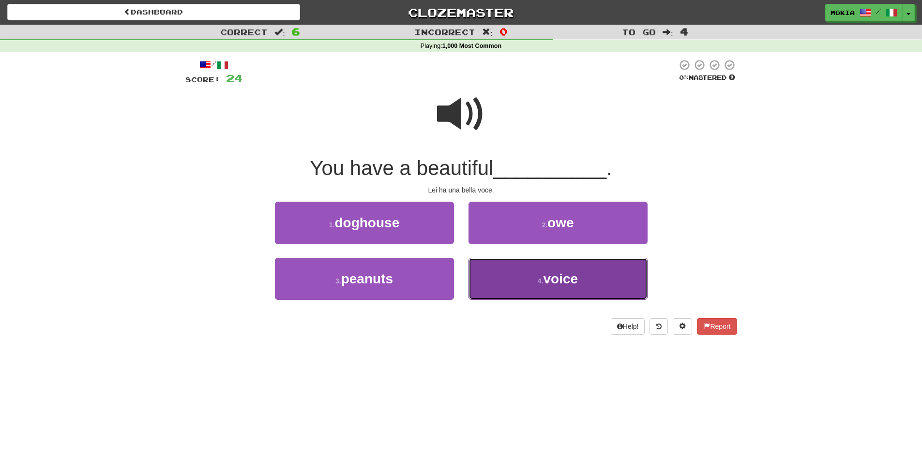
click at [554, 286] on span "voice" at bounding box center [560, 278] width 35 height 15
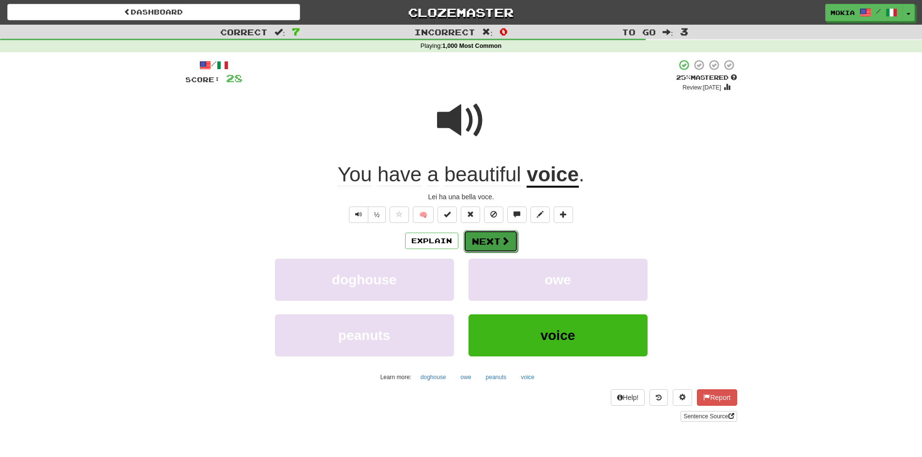
click at [491, 248] on button "Next" at bounding box center [491, 241] width 54 height 22
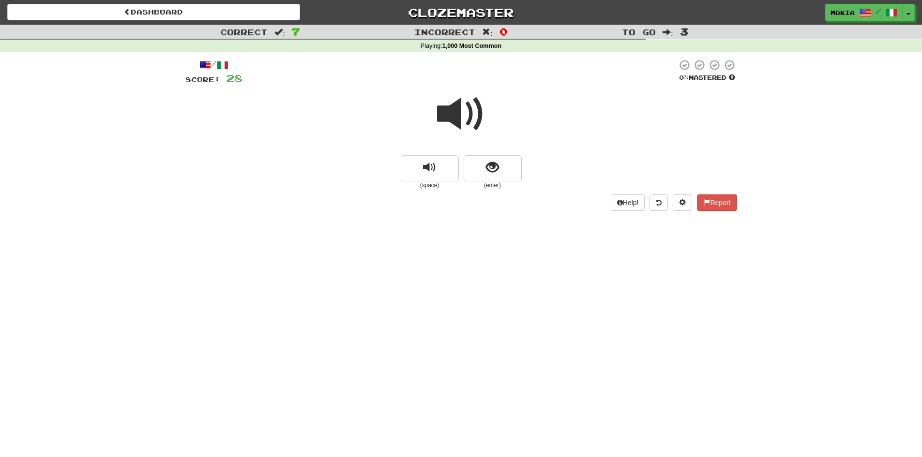
click at [461, 127] on span at bounding box center [461, 114] width 48 height 48
click at [501, 170] on button "show sentence" at bounding box center [493, 168] width 58 height 26
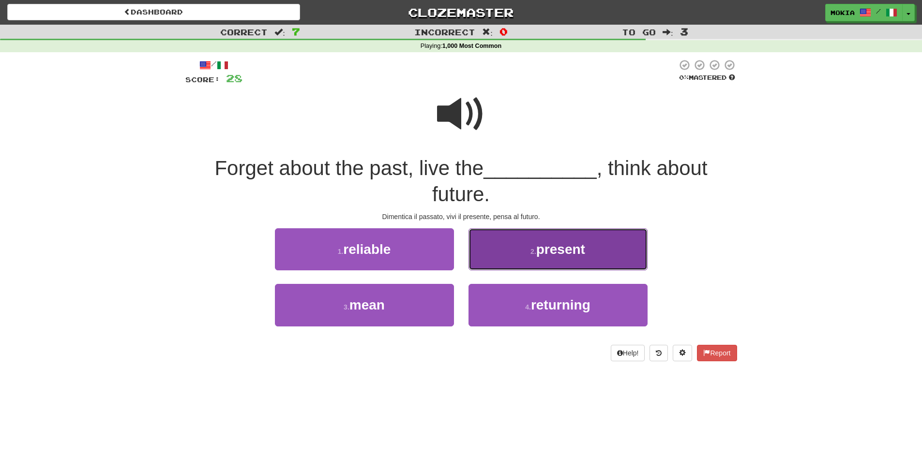
click at [563, 259] on button "2 . present" at bounding box center [557, 249] width 179 height 42
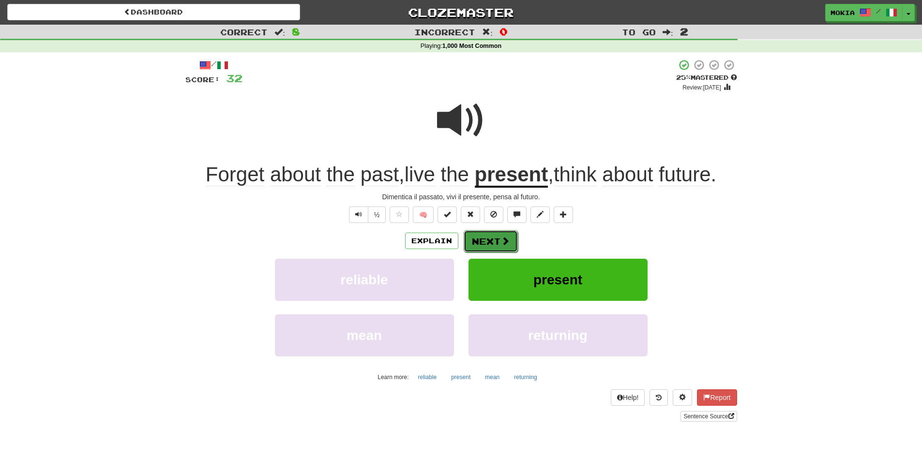
click at [484, 242] on button "Next" at bounding box center [491, 241] width 54 height 22
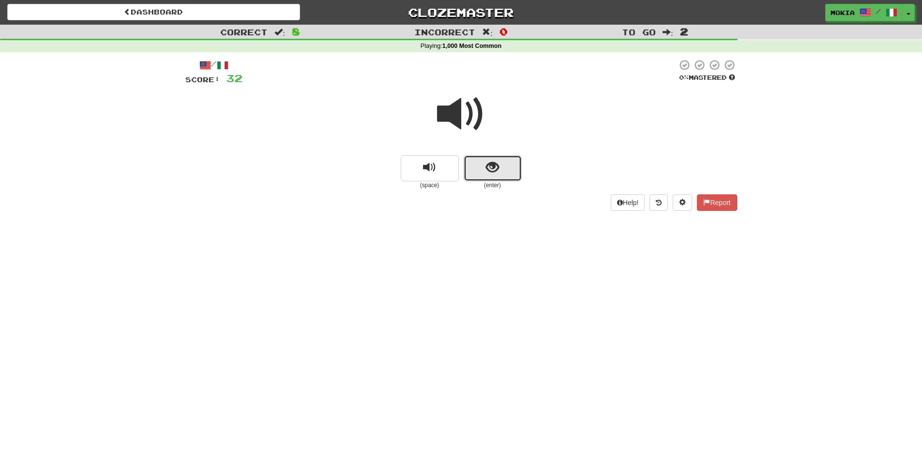
click at [485, 168] on button "show sentence" at bounding box center [493, 168] width 58 height 26
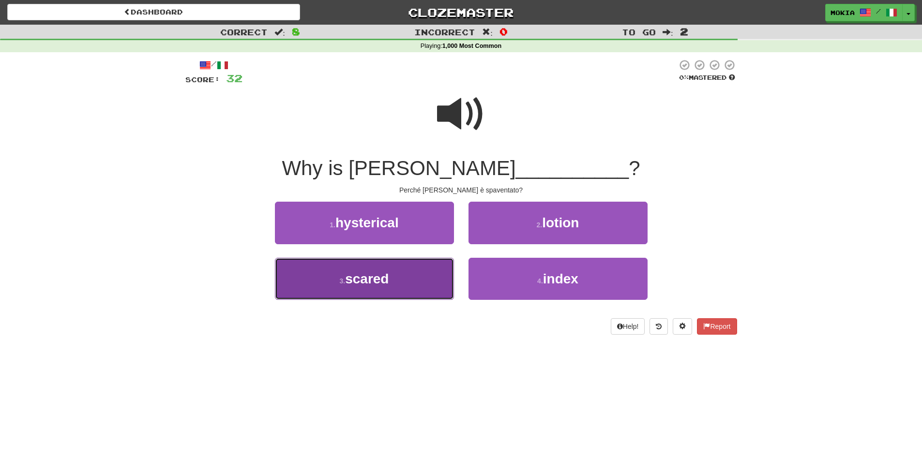
click at [399, 279] on button "3 . scared" at bounding box center [364, 279] width 179 height 42
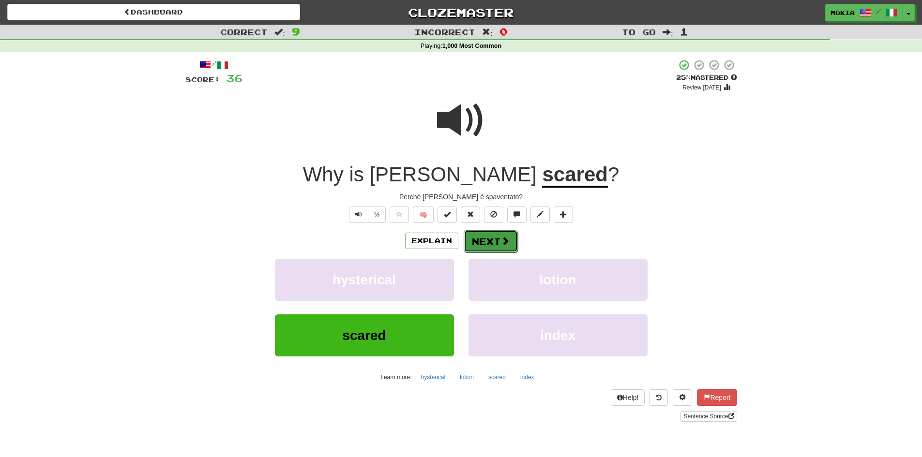
click at [497, 243] on button "Next" at bounding box center [491, 241] width 54 height 22
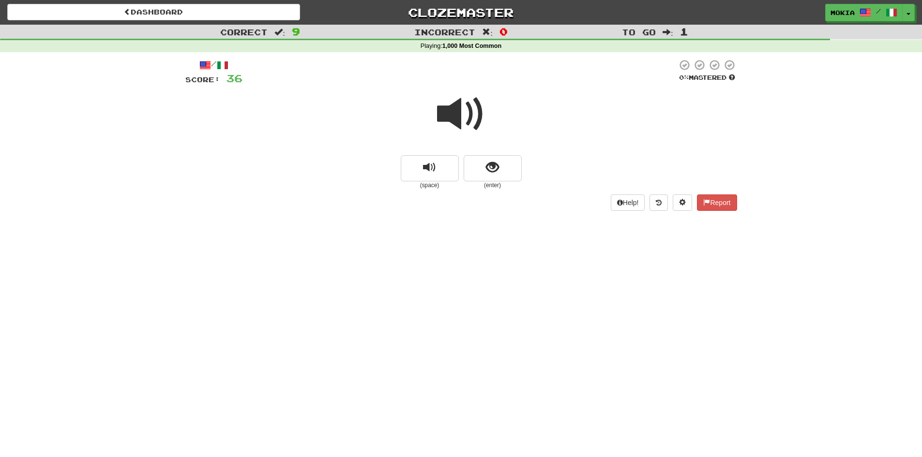
click at [452, 119] on span at bounding box center [461, 114] width 48 height 48
click at [494, 173] on span "show sentence" at bounding box center [492, 167] width 13 height 13
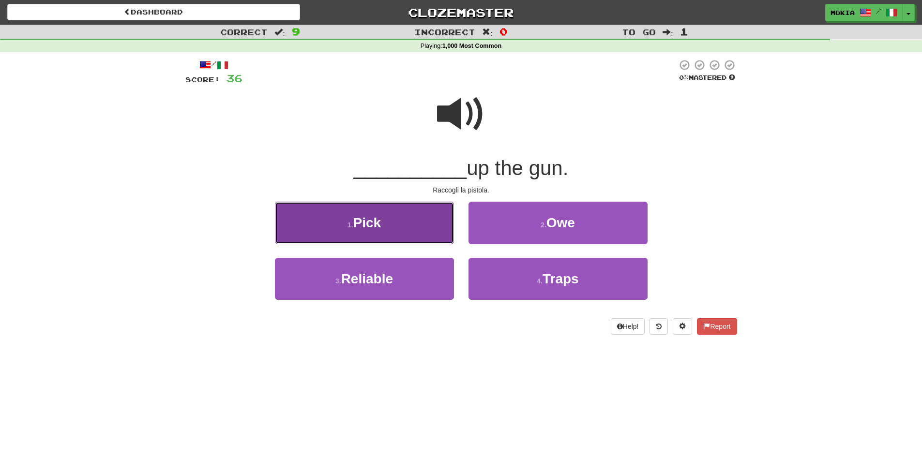
click at [387, 225] on button "1 . Pick" at bounding box center [364, 223] width 179 height 42
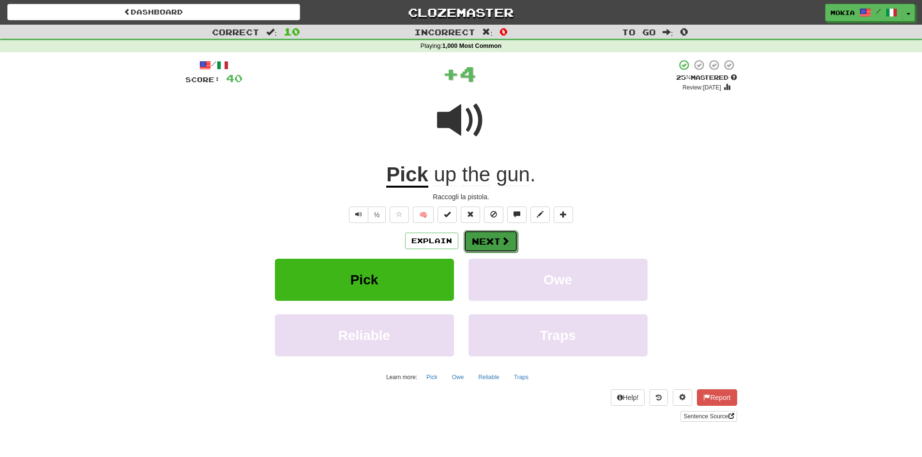
click at [503, 245] on span at bounding box center [505, 241] width 9 height 9
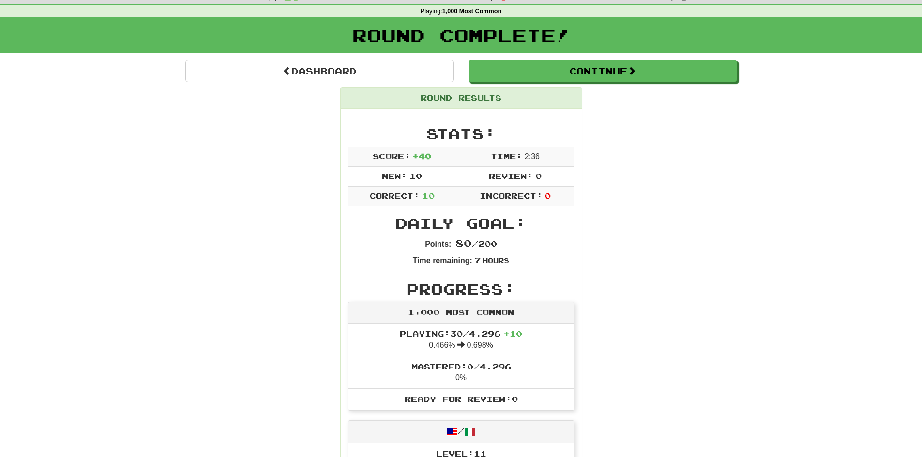
scroll to position [48, 0]
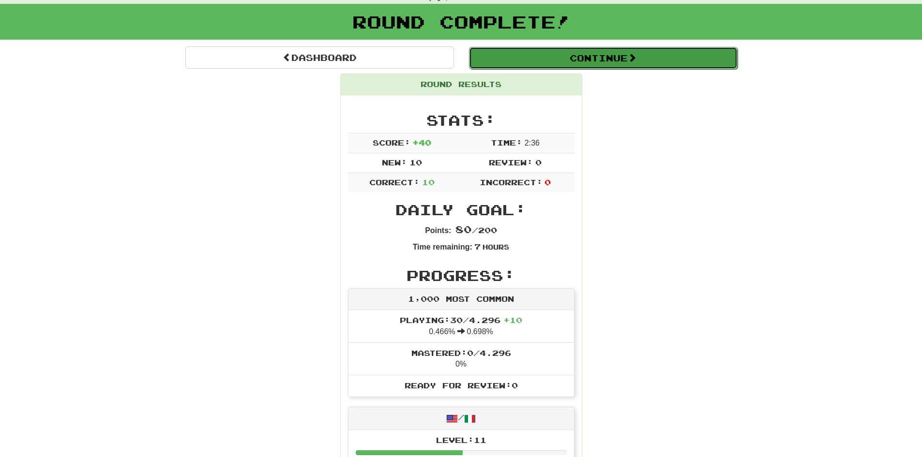
click at [600, 60] on button "Continue" at bounding box center [603, 58] width 269 height 22
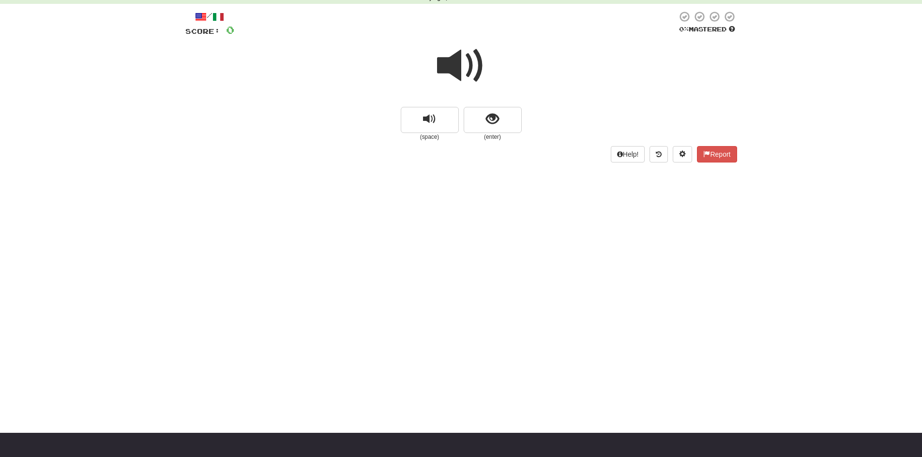
click at [453, 64] on span at bounding box center [461, 66] width 48 height 48
click at [495, 124] on span "show sentence" at bounding box center [492, 119] width 13 height 13
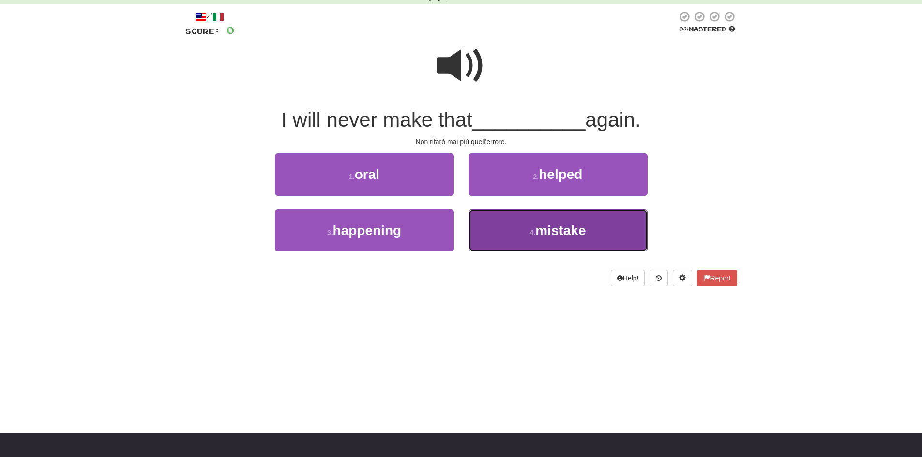
click at [563, 239] on button "4 . mistake" at bounding box center [557, 231] width 179 height 42
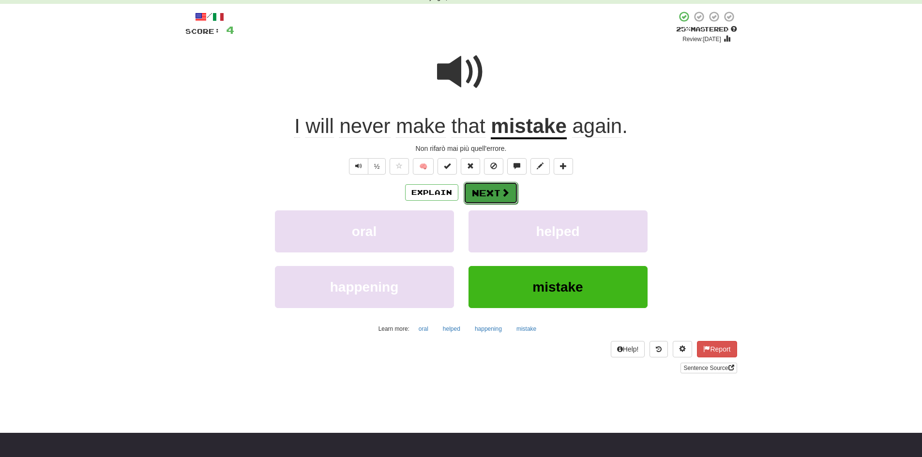
click at [487, 191] on button "Next" at bounding box center [491, 193] width 54 height 22
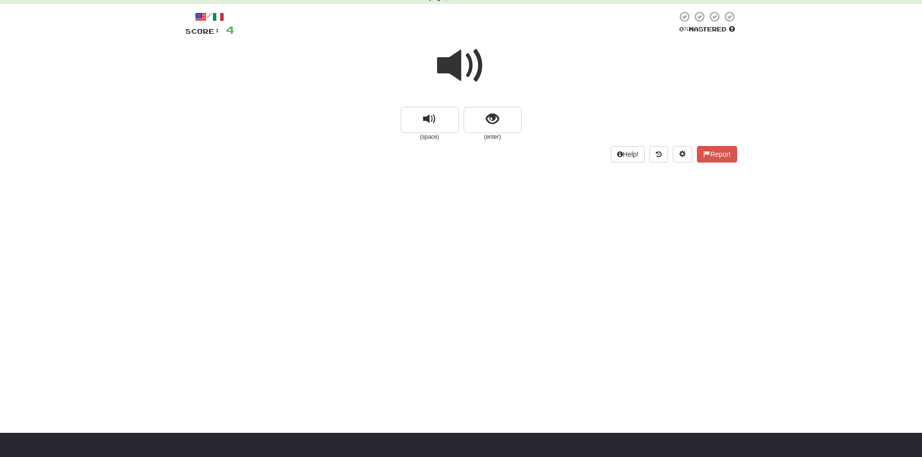
click at [452, 69] on span at bounding box center [461, 66] width 48 height 48
click at [495, 116] on span "show sentence" at bounding box center [492, 119] width 13 height 13
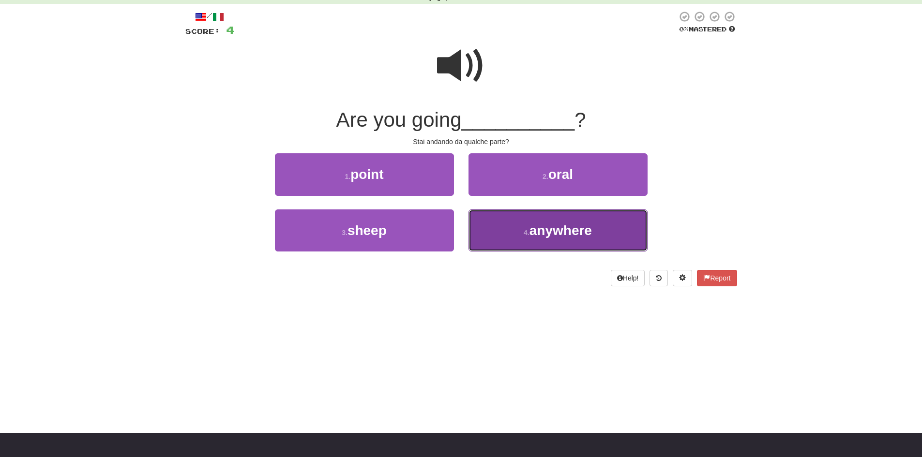
click at [539, 239] on button "4 . anywhere" at bounding box center [557, 231] width 179 height 42
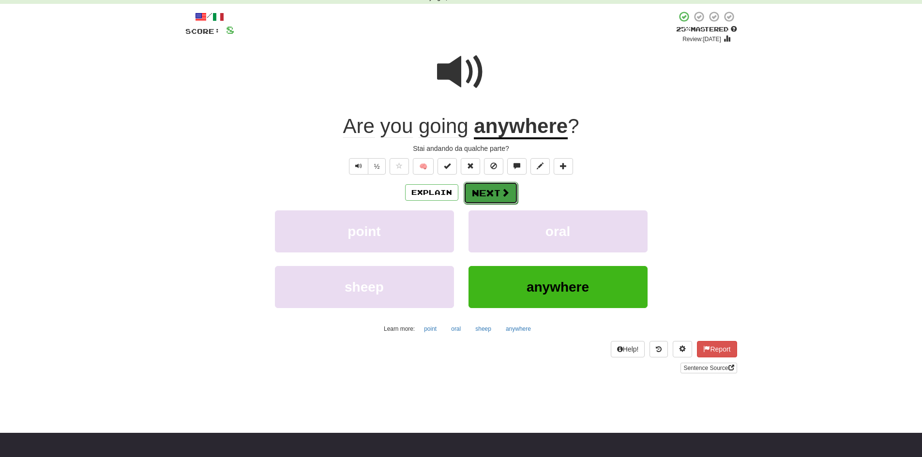
click at [495, 193] on button "Next" at bounding box center [491, 193] width 54 height 22
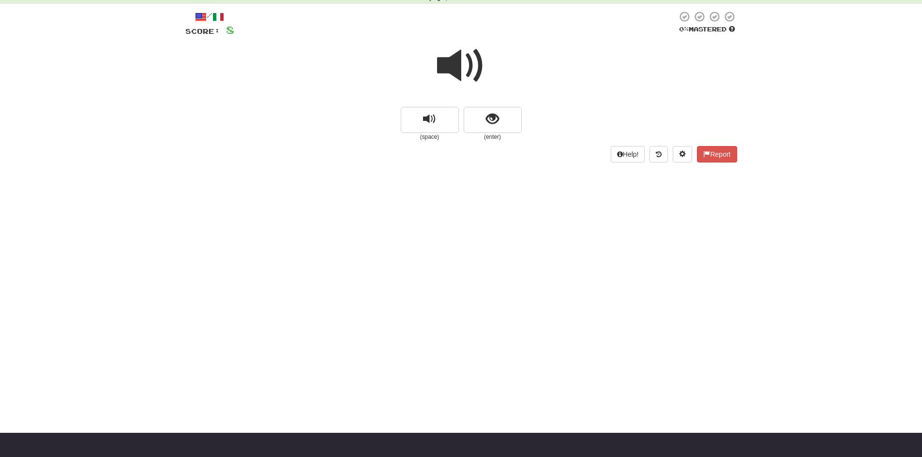
click at [466, 55] on span at bounding box center [461, 66] width 48 height 48
click at [490, 121] on span "show sentence" at bounding box center [492, 119] width 13 height 13
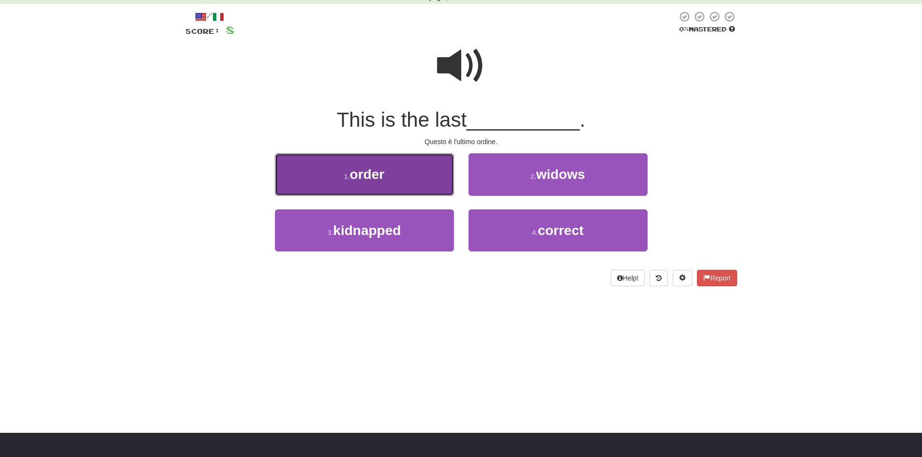
click at [400, 181] on button "1 . order" at bounding box center [364, 174] width 179 height 42
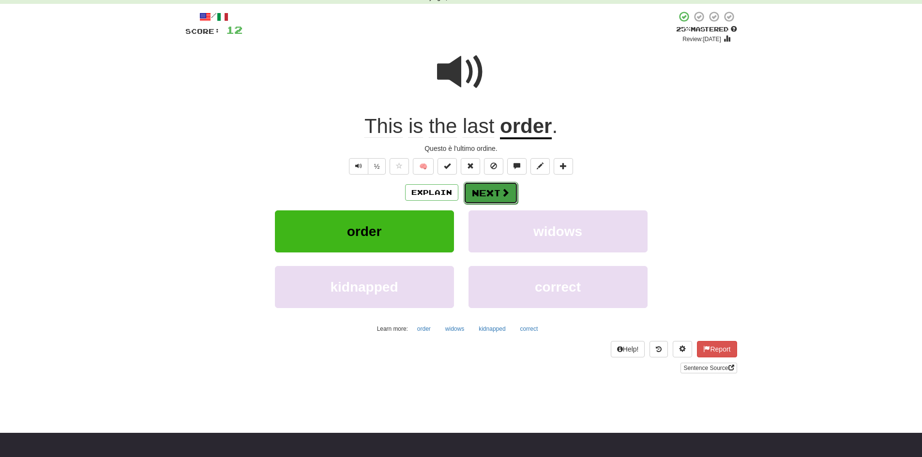
click at [489, 197] on button "Next" at bounding box center [491, 193] width 54 height 22
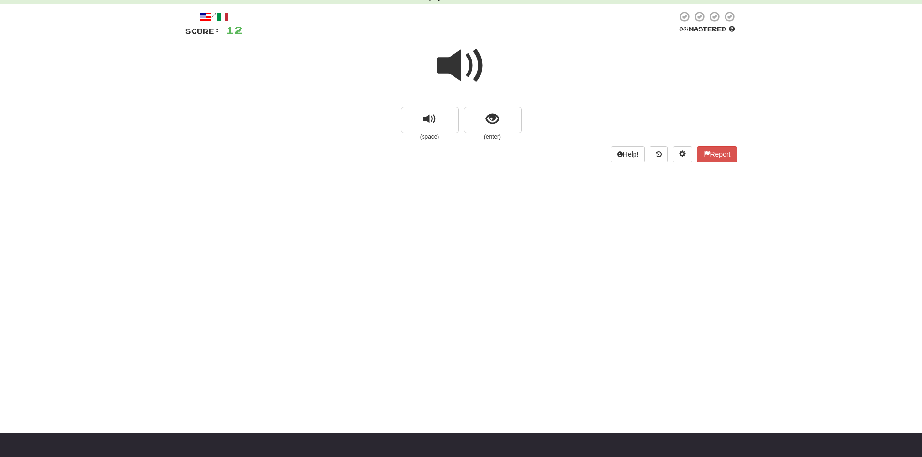
click at [453, 57] on span at bounding box center [461, 66] width 48 height 48
click at [498, 116] on span "show sentence" at bounding box center [492, 119] width 13 height 13
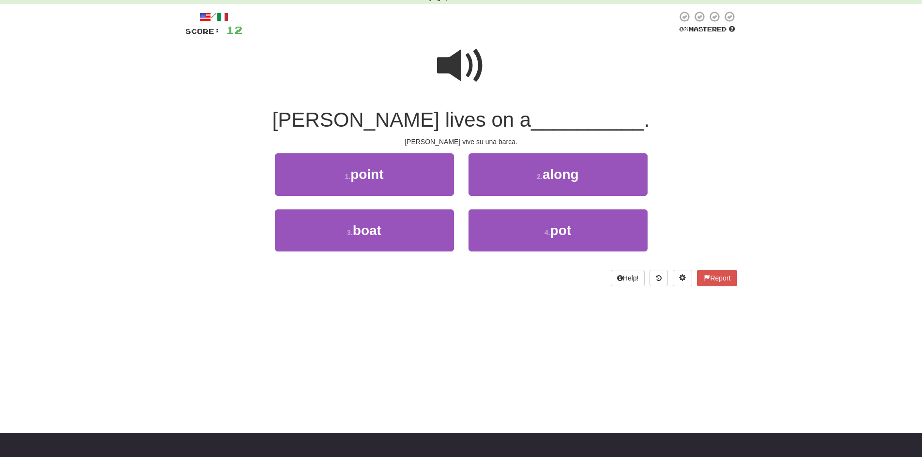
click at [451, 64] on span at bounding box center [461, 66] width 48 height 48
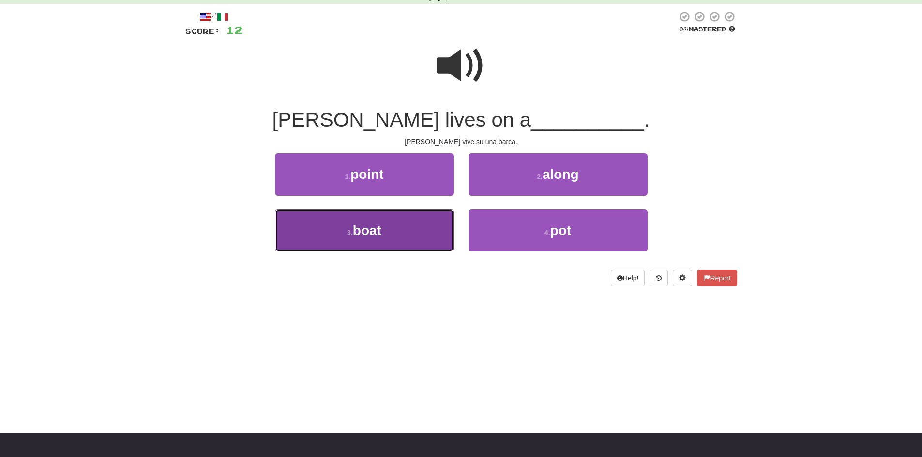
click at [399, 236] on button "3 . boat" at bounding box center [364, 231] width 179 height 42
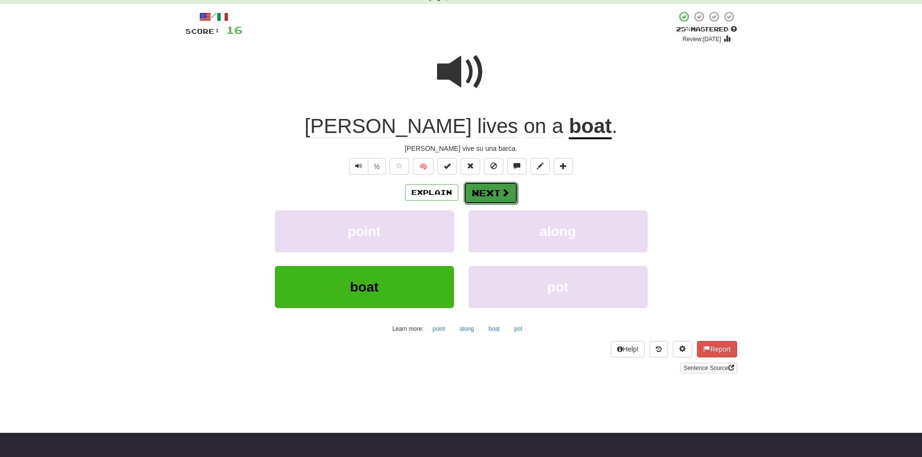
click at [496, 194] on button "Next" at bounding box center [491, 193] width 54 height 22
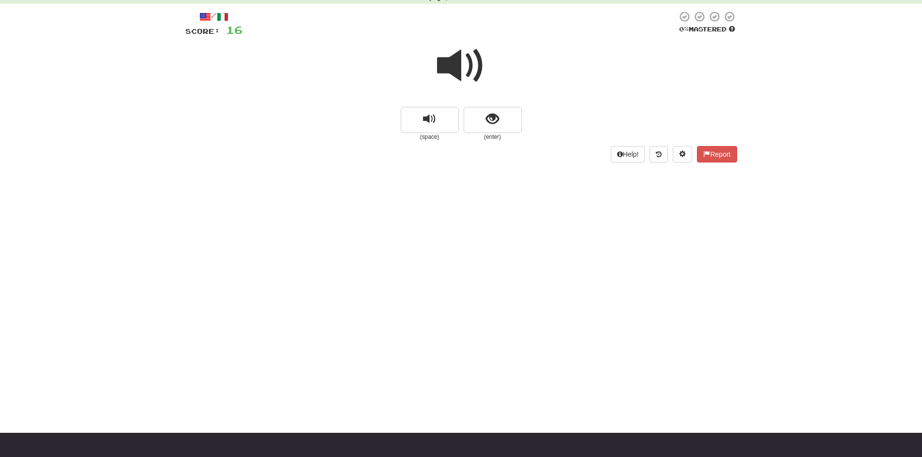
click at [454, 71] on span at bounding box center [461, 66] width 48 height 48
click at [486, 117] on span "show sentence" at bounding box center [492, 119] width 13 height 13
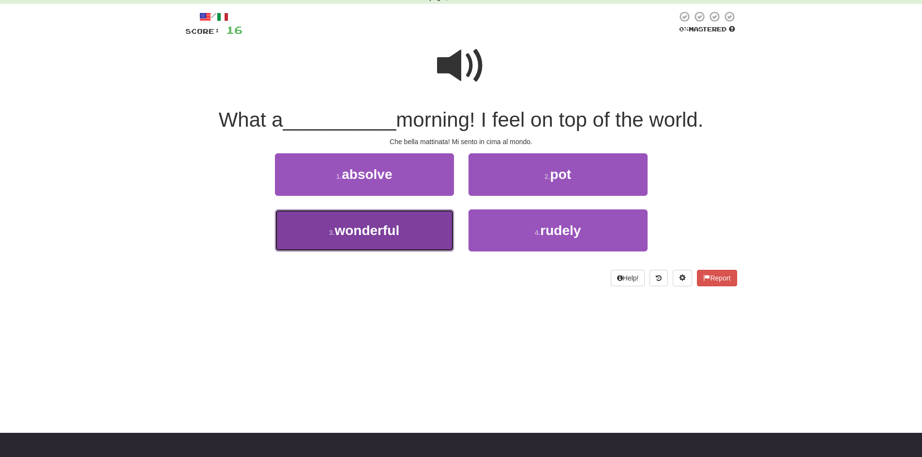
click at [380, 229] on span "wonderful" at bounding box center [366, 230] width 65 height 15
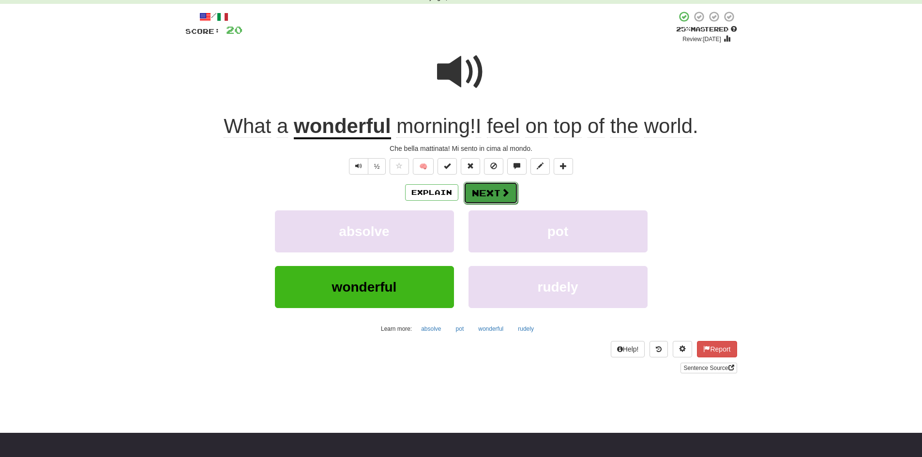
click at [484, 198] on button "Next" at bounding box center [491, 193] width 54 height 22
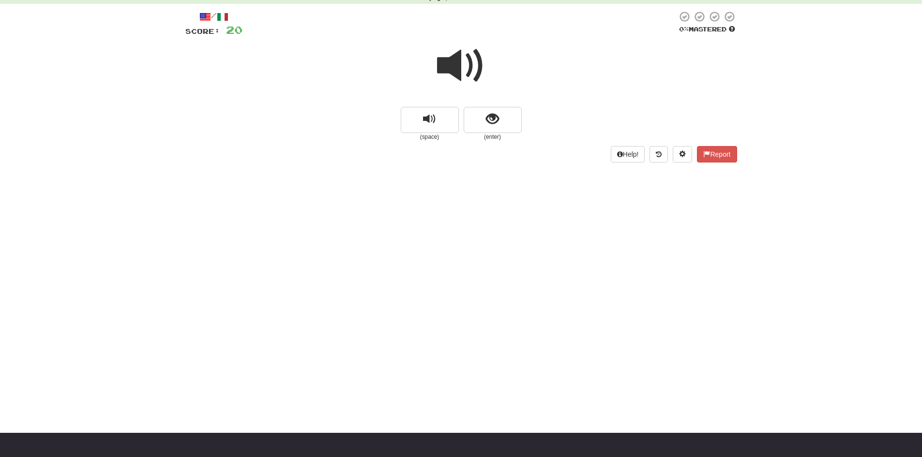
click at [454, 71] on span at bounding box center [461, 66] width 48 height 48
click at [501, 130] on button "show sentence" at bounding box center [493, 120] width 58 height 26
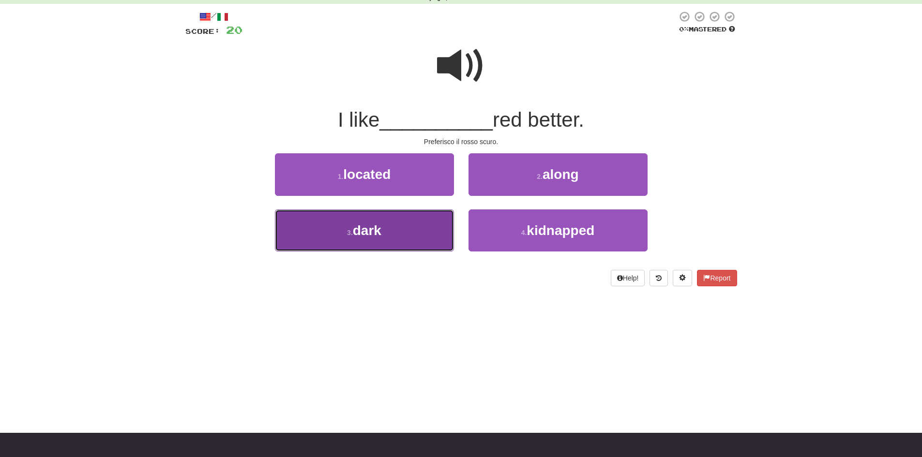
click at [387, 237] on button "3 . dark" at bounding box center [364, 231] width 179 height 42
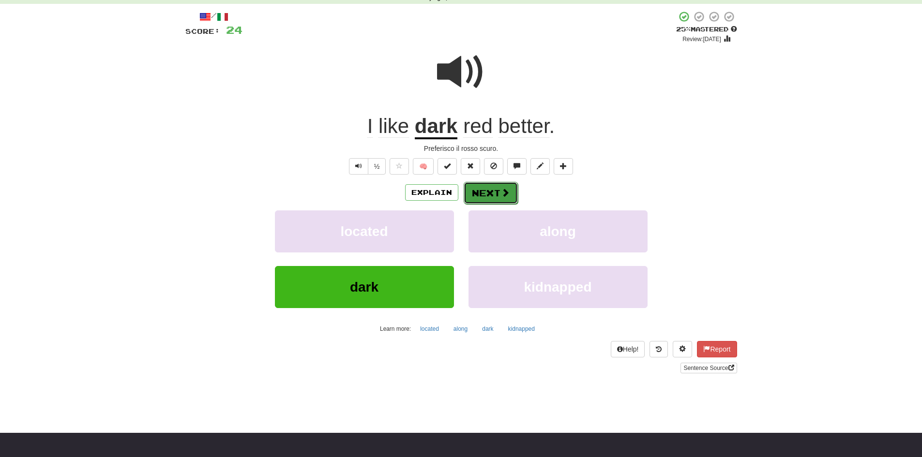
click at [494, 190] on button "Next" at bounding box center [491, 193] width 54 height 22
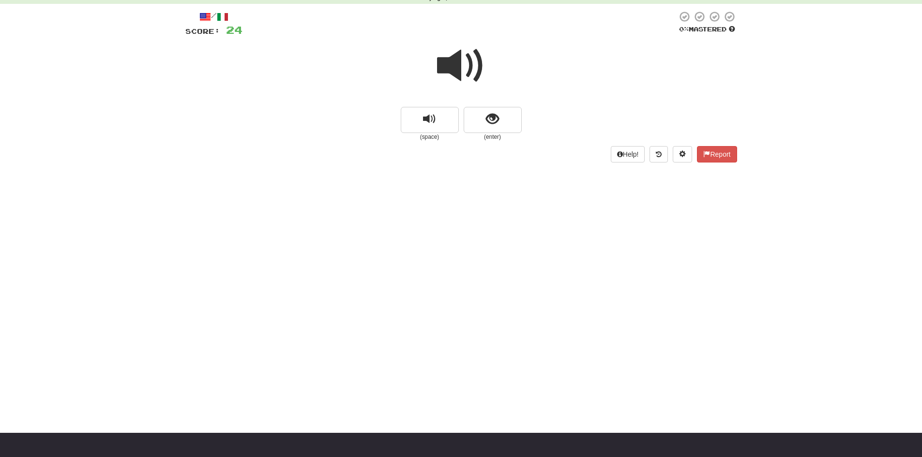
click at [453, 72] on span at bounding box center [461, 66] width 48 height 48
click at [462, 69] on span at bounding box center [461, 66] width 48 height 48
click at [496, 122] on span "show sentence" at bounding box center [492, 119] width 13 height 13
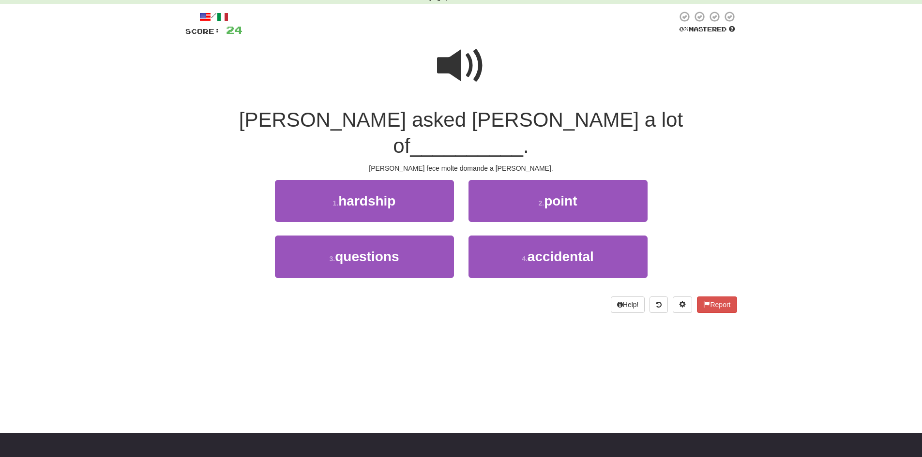
click at [459, 61] on span at bounding box center [461, 66] width 48 height 48
click at [458, 76] on span at bounding box center [461, 66] width 48 height 48
click at [455, 76] on span at bounding box center [461, 66] width 48 height 48
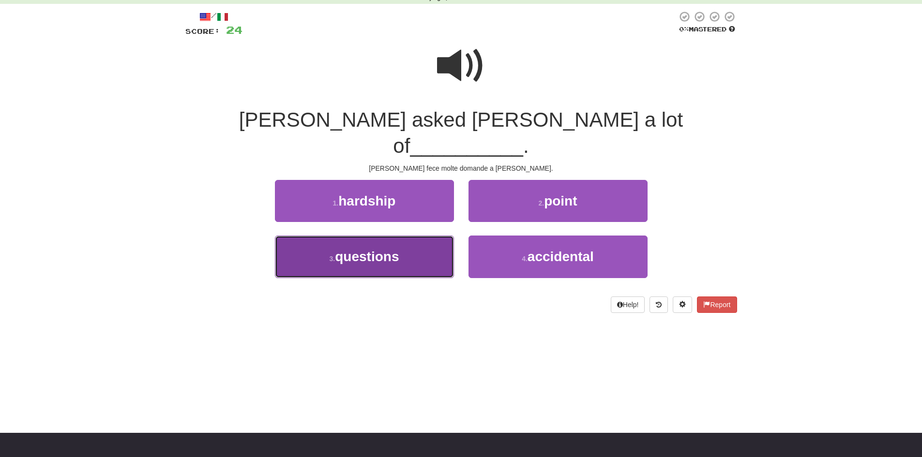
click at [389, 241] on button "3 . questions" at bounding box center [364, 257] width 179 height 42
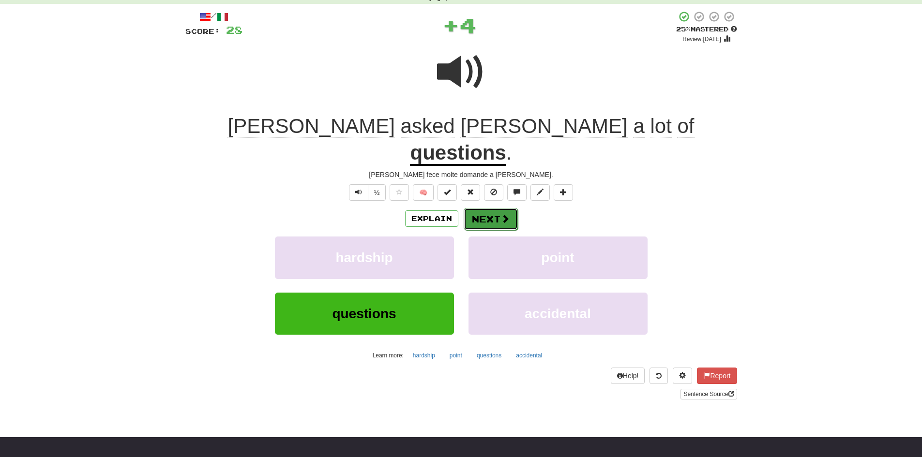
click at [497, 208] on button "Next" at bounding box center [491, 219] width 54 height 22
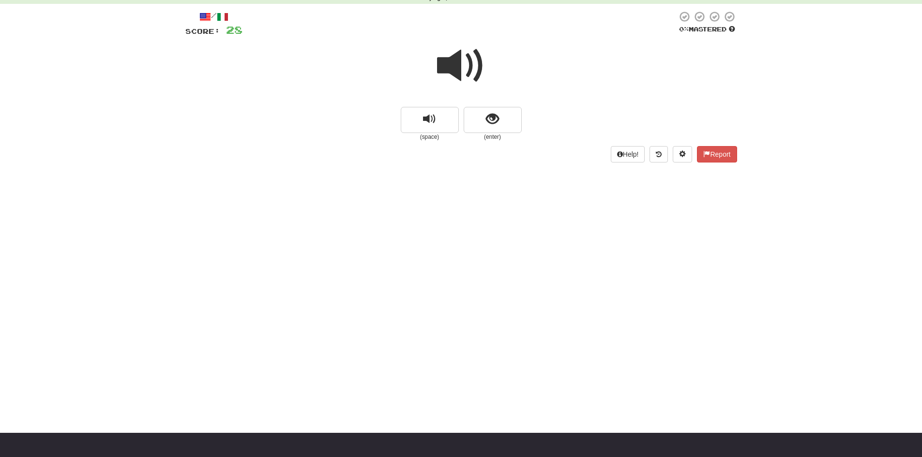
click at [458, 75] on span at bounding box center [461, 66] width 48 height 48
click at [488, 129] on button "show sentence" at bounding box center [493, 120] width 58 height 26
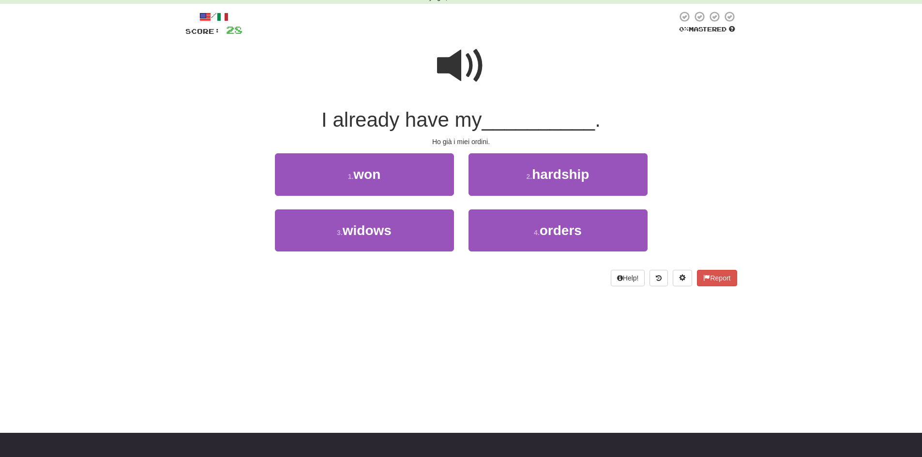
click at [454, 69] on span at bounding box center [461, 66] width 48 height 48
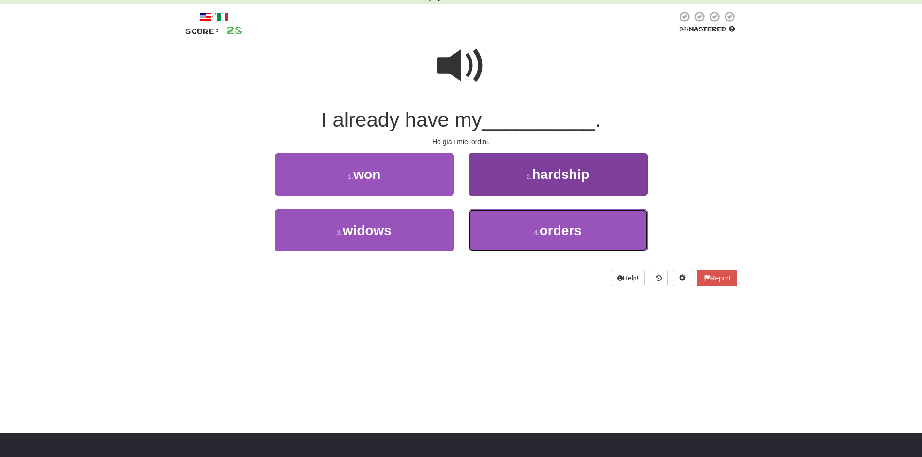
click at [562, 241] on button "4 . orders" at bounding box center [557, 231] width 179 height 42
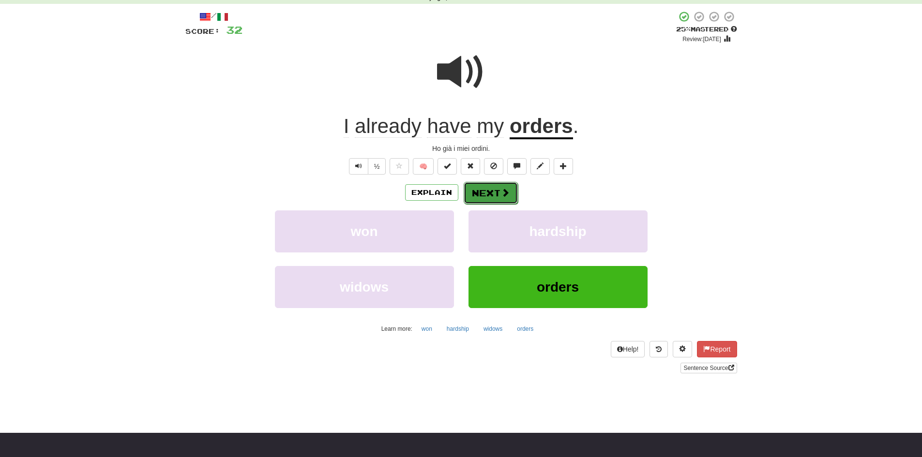
click at [493, 198] on button "Next" at bounding box center [491, 193] width 54 height 22
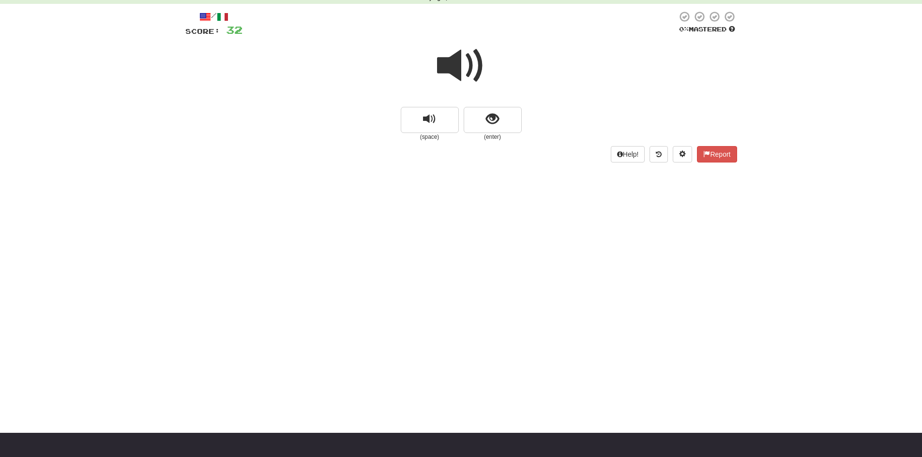
click at [454, 68] on span at bounding box center [461, 66] width 48 height 48
click at [493, 121] on span "show sentence" at bounding box center [492, 119] width 13 height 13
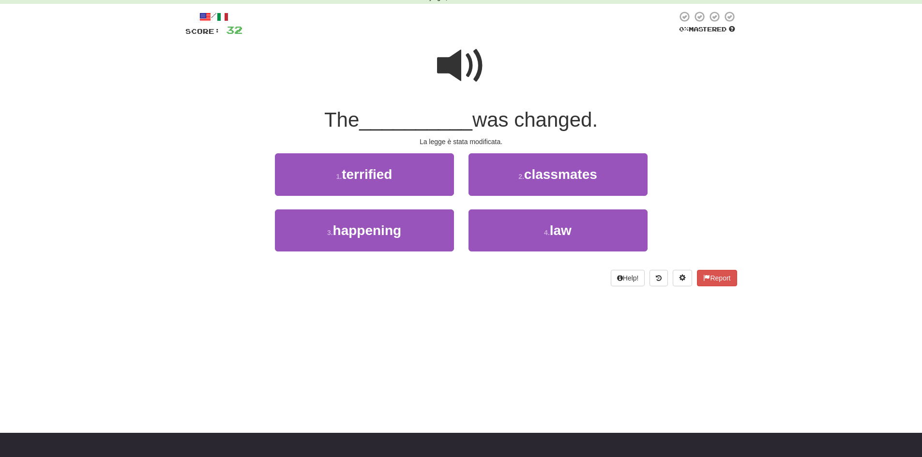
click at [450, 73] on span at bounding box center [461, 66] width 48 height 48
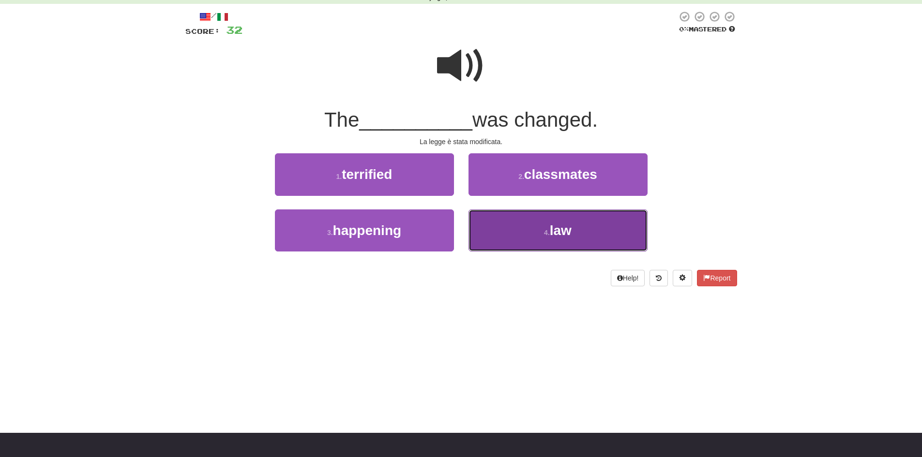
click at [546, 233] on small "4 ." at bounding box center [547, 233] width 6 height 8
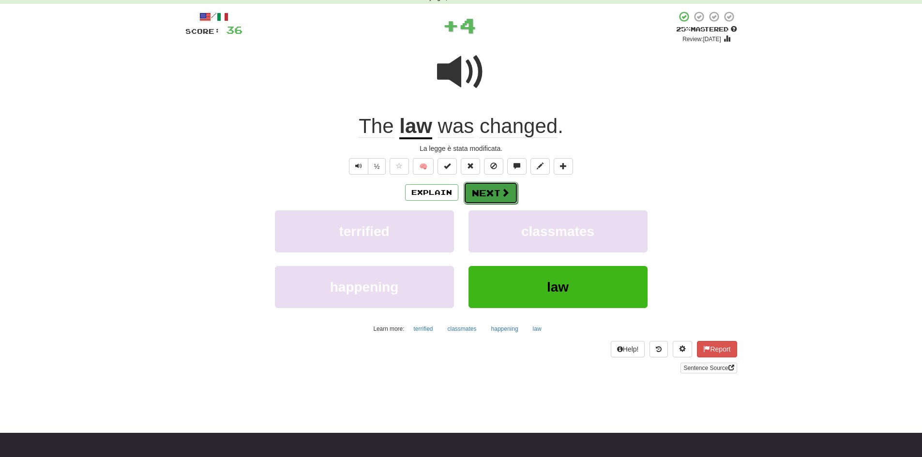
click at [485, 196] on button "Next" at bounding box center [491, 193] width 54 height 22
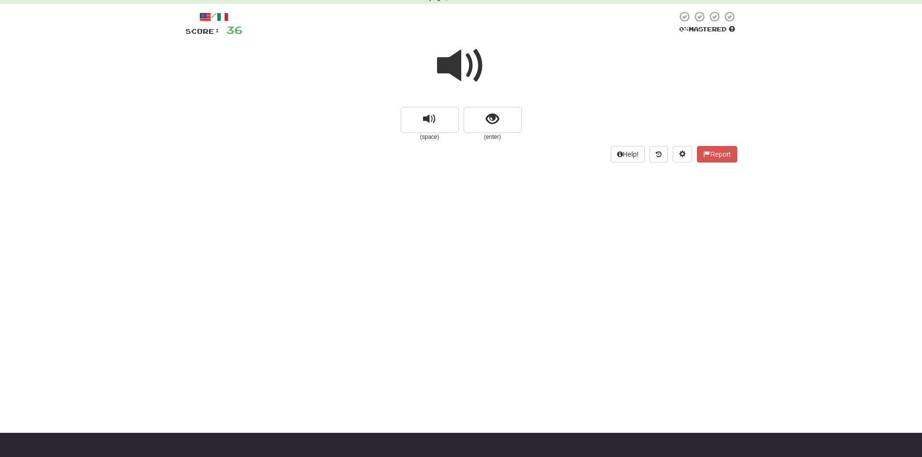
click at [454, 69] on span at bounding box center [461, 66] width 48 height 48
click at [503, 120] on button "show sentence" at bounding box center [493, 120] width 58 height 26
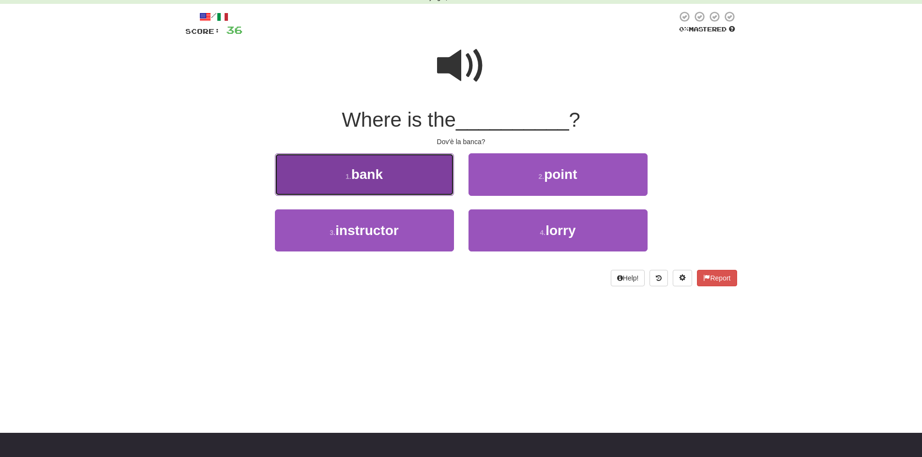
click at [392, 180] on button "1 . bank" at bounding box center [364, 174] width 179 height 42
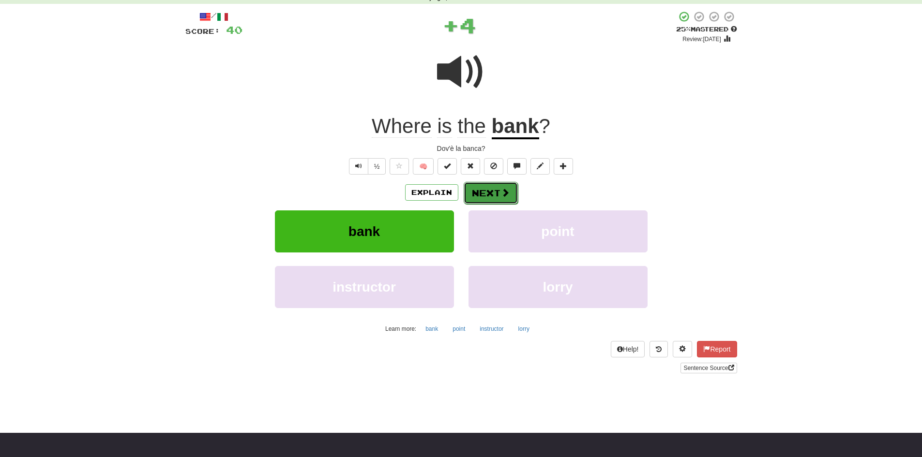
click at [498, 194] on button "Next" at bounding box center [491, 193] width 54 height 22
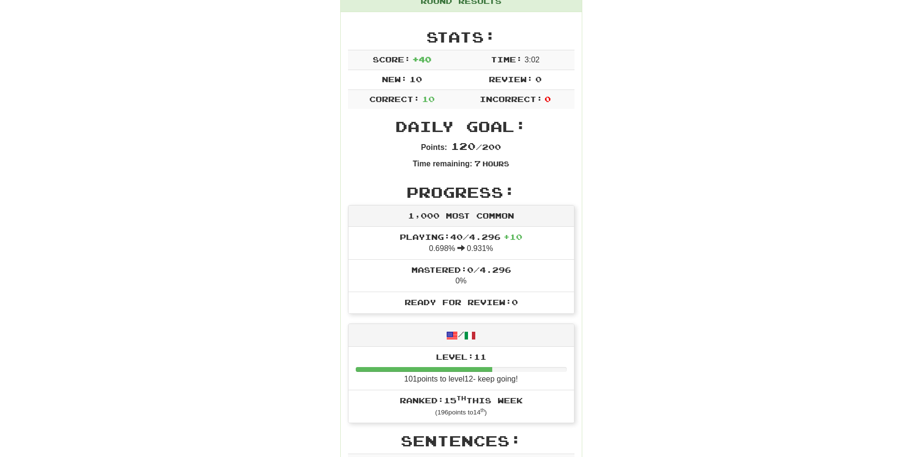
scroll to position [145, 0]
